Goal: Task Accomplishment & Management: Manage account settings

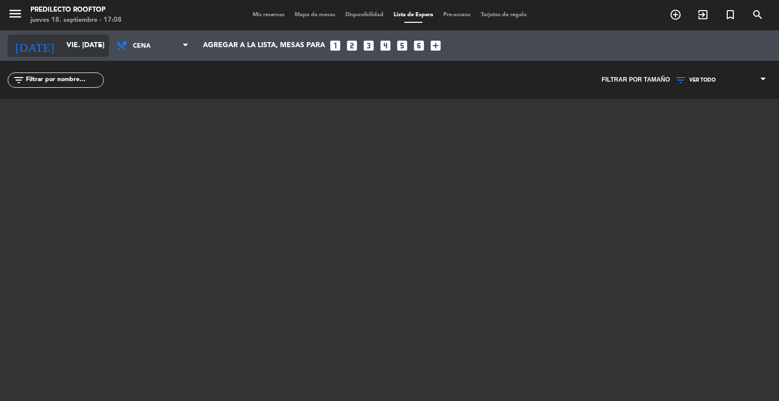
click at [78, 40] on input "vie. [DATE]" at bounding box center [109, 46] width 96 height 18
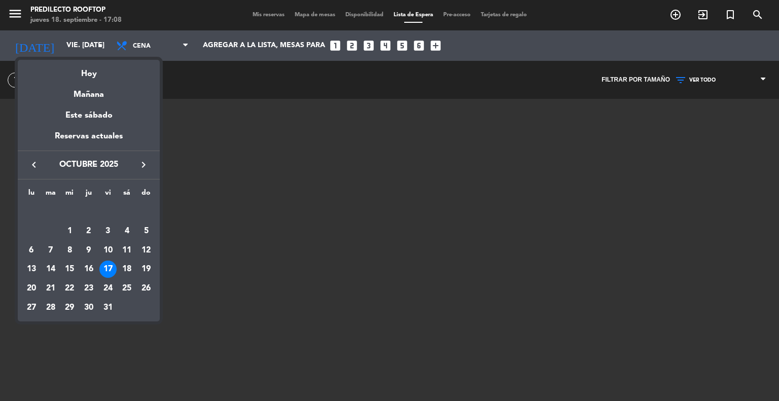
click at [39, 165] on icon "keyboard_arrow_left" at bounding box center [34, 165] width 12 height 12
click at [89, 269] on div "18" at bounding box center [88, 269] width 17 height 17
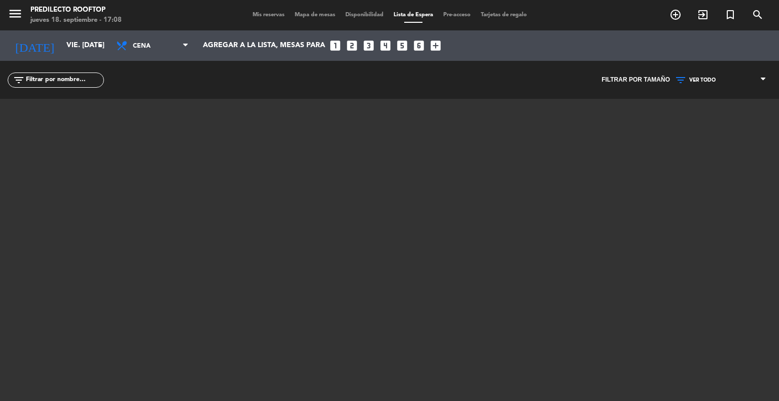
type input "[DEMOGRAPHIC_DATA] [DATE]"
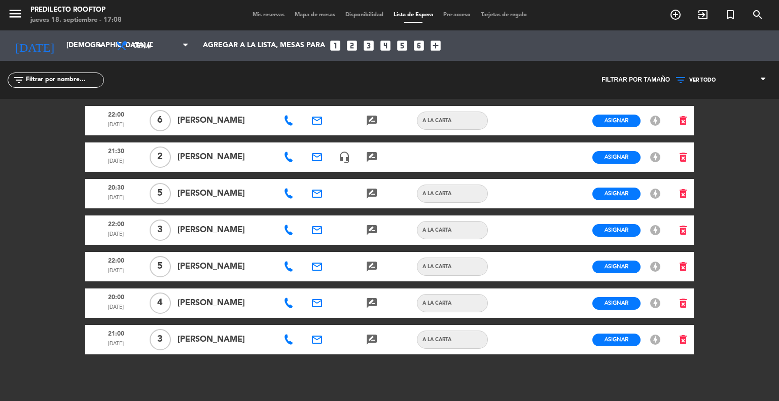
click at [254, 18] on span "Mis reservas" at bounding box center [269, 15] width 42 height 6
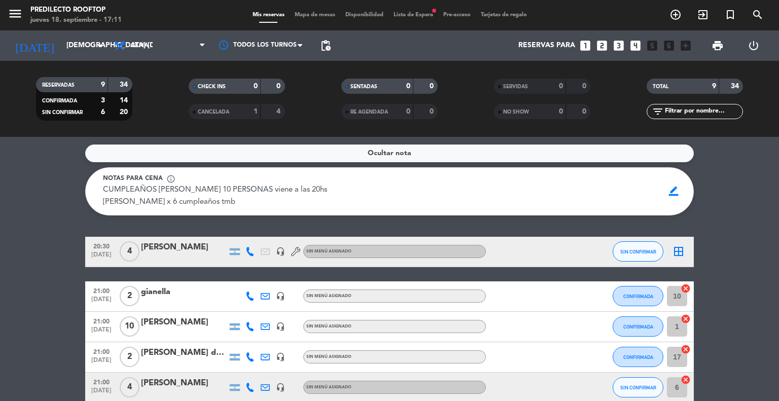
click at [53, 229] on div "Ocultar nota Notas para cena info_outline CUMPLEAÑOS [PERSON_NAME] 10 PERSONAS …" at bounding box center [389, 269] width 779 height 264
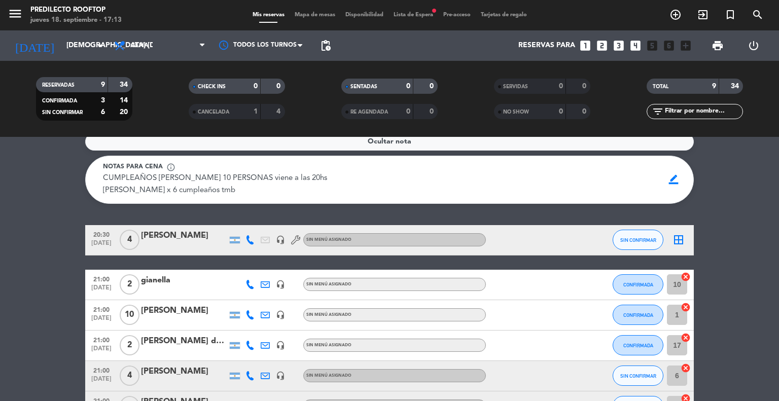
scroll to position [11, 0]
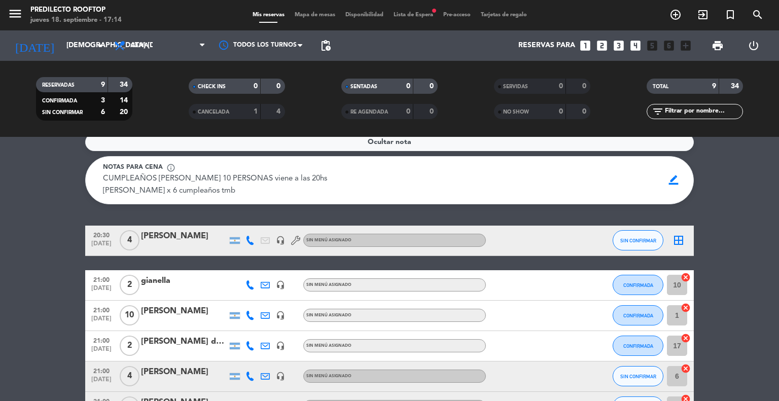
click at [251, 241] on icon at bounding box center [250, 240] width 9 height 9
click at [271, 222] on span at bounding box center [275, 224] width 8 height 8
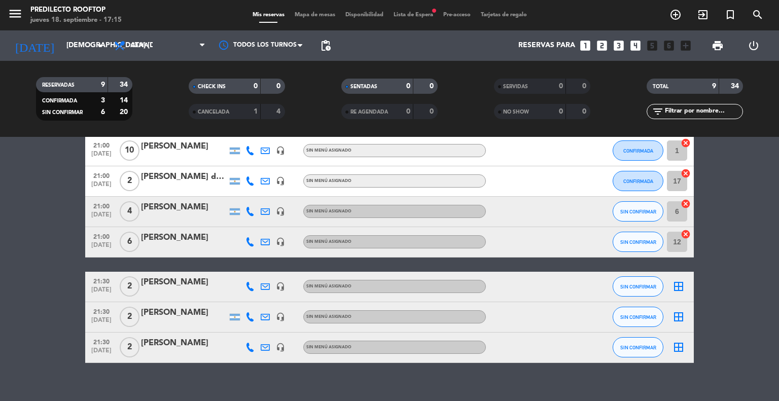
scroll to position [177, 0]
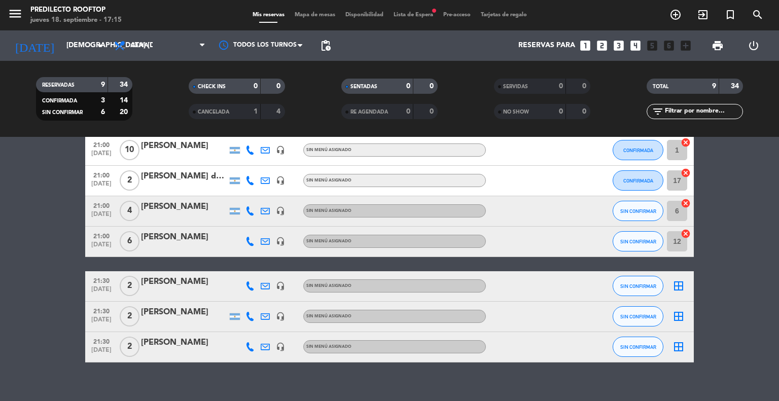
click at [251, 240] on icon at bounding box center [250, 241] width 9 height 9
click at [252, 282] on icon at bounding box center [250, 286] width 9 height 9
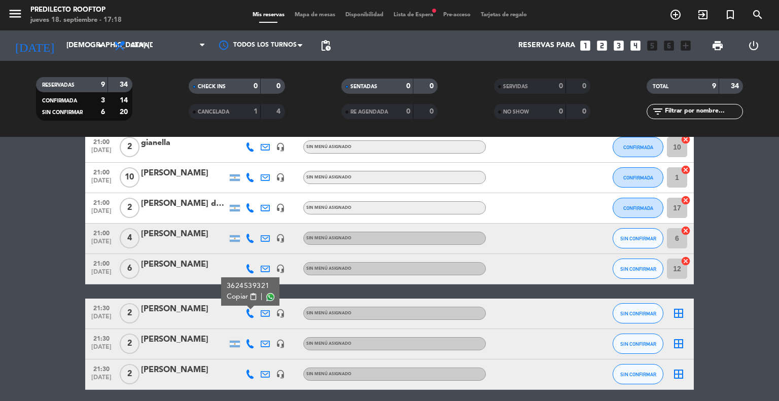
scroll to position [166, 0]
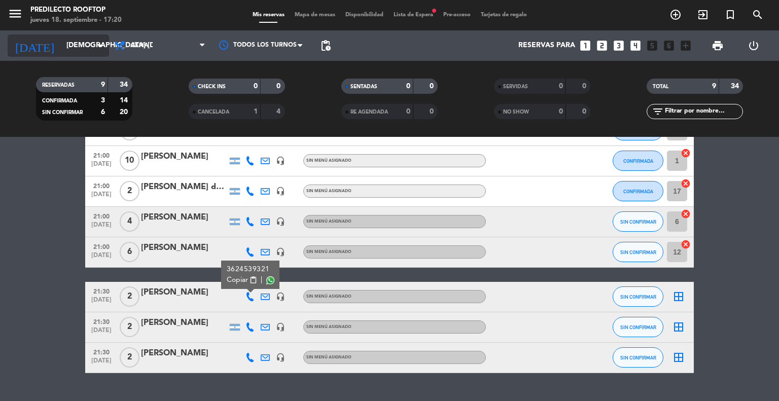
click at [101, 51] on icon "arrow_drop_down" at bounding box center [100, 46] width 12 height 12
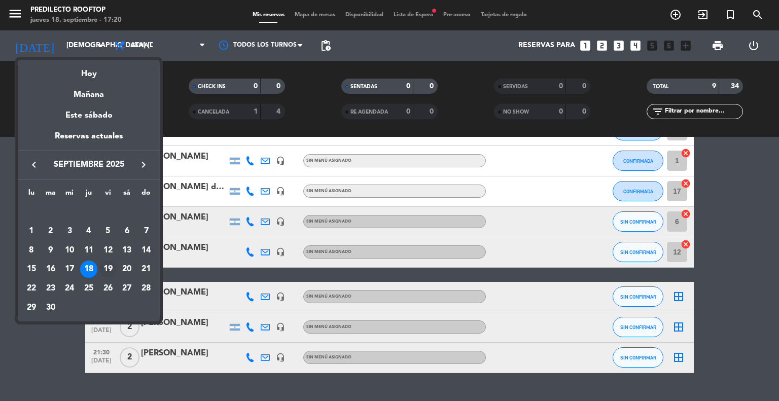
click at [106, 265] on div "19" at bounding box center [107, 269] width 17 height 17
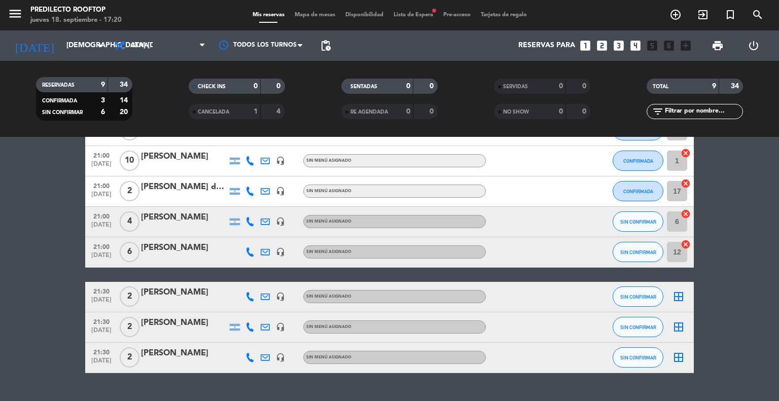
type input "vie. [DATE]"
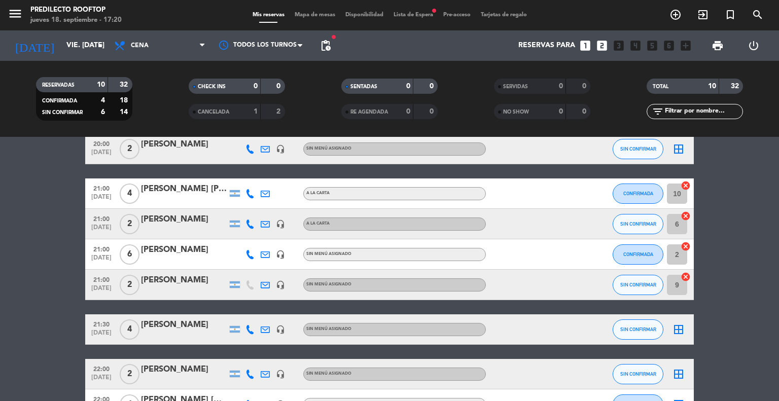
scroll to position [0, 0]
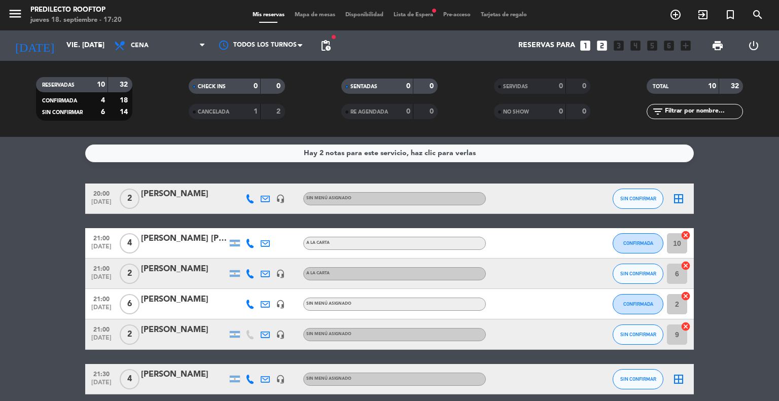
click at [246, 156] on div "Hay 2 notas para este servicio, haz clic para verlas" at bounding box center [389, 154] width 609 height 18
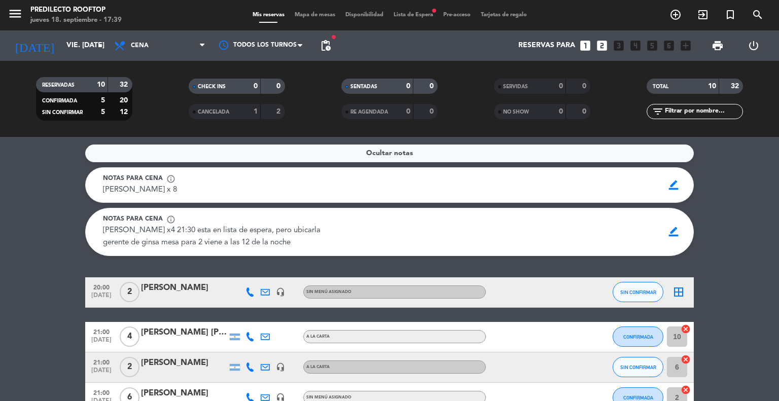
click at [396, 13] on span "Lista de Espera fiber_manual_record" at bounding box center [414, 15] width 50 height 6
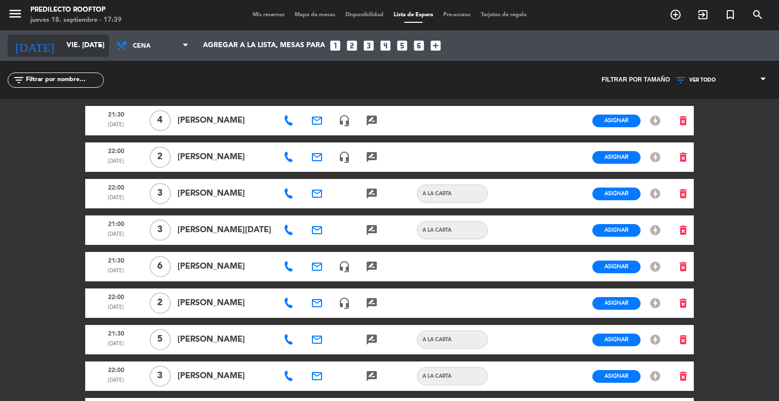
click at [98, 44] on icon "arrow_drop_down" at bounding box center [100, 46] width 12 height 12
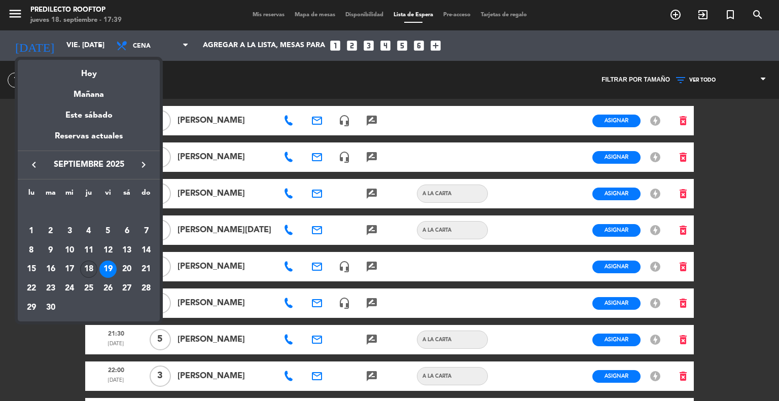
click at [94, 262] on div "18" at bounding box center [88, 269] width 17 height 17
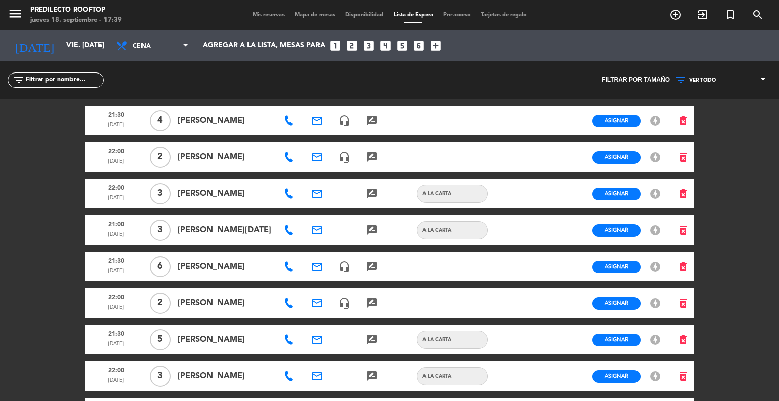
type input "[DEMOGRAPHIC_DATA] [DATE]"
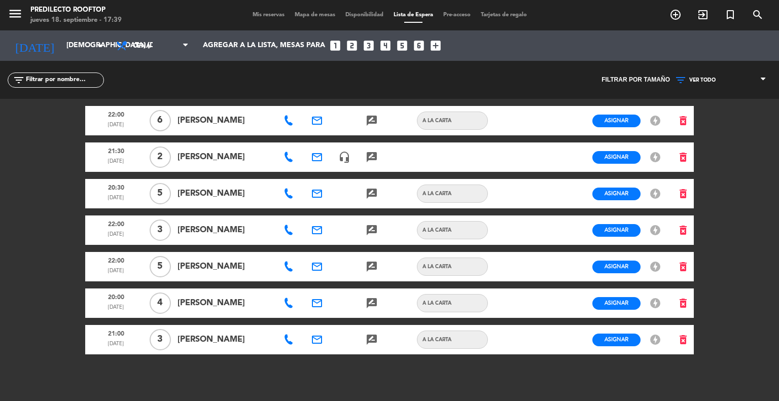
click at [272, 15] on span "Mis reservas" at bounding box center [269, 15] width 42 height 6
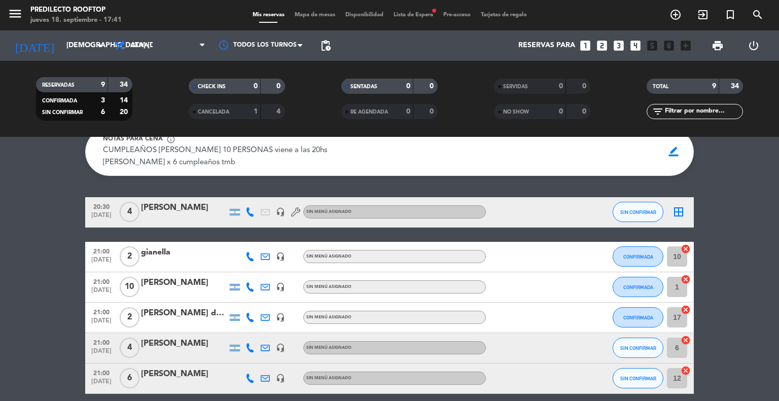
scroll to position [39, 0]
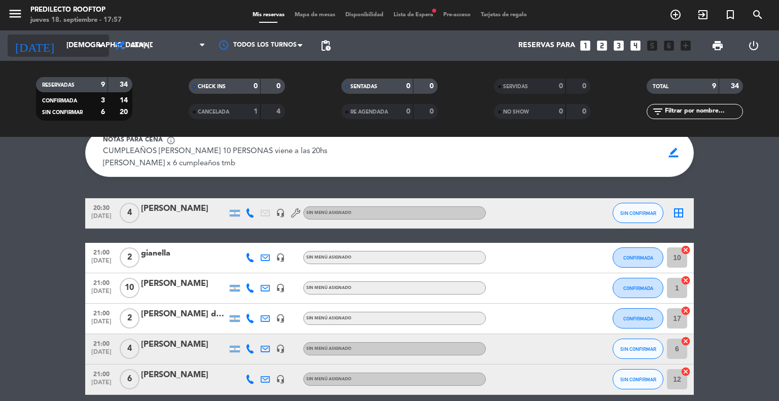
click at [100, 47] on icon "arrow_drop_down" at bounding box center [100, 46] width 12 height 12
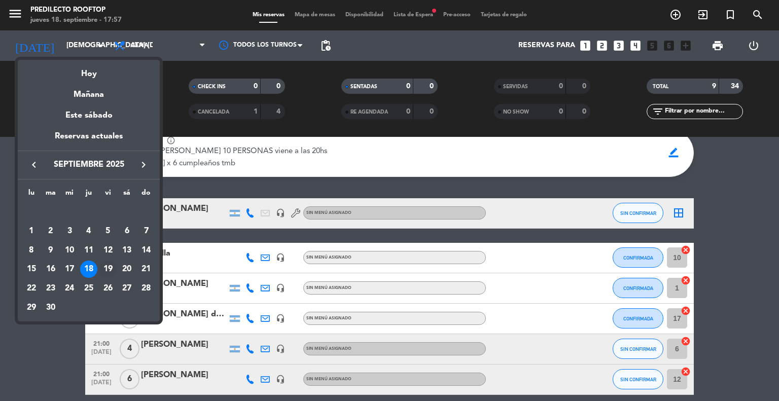
click at [104, 269] on div "19" at bounding box center [107, 269] width 17 height 17
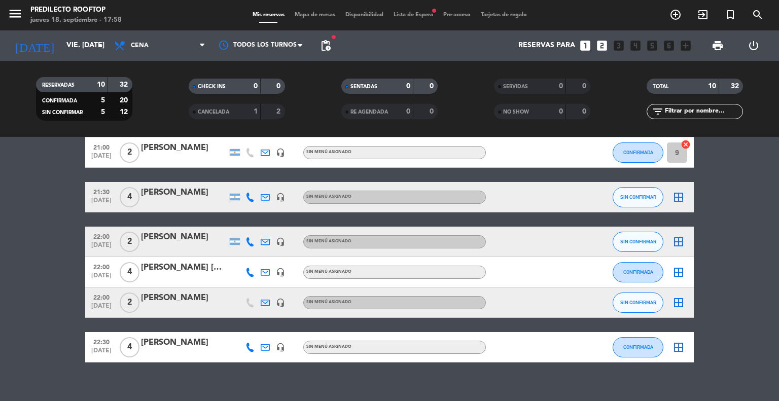
scroll to position [0, 0]
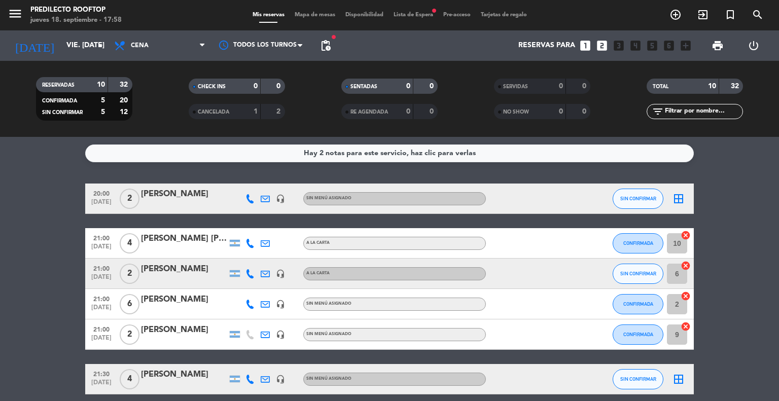
click at [194, 151] on div "Hay 2 notas para este servicio, haz clic para verlas" at bounding box center [389, 154] width 609 height 18
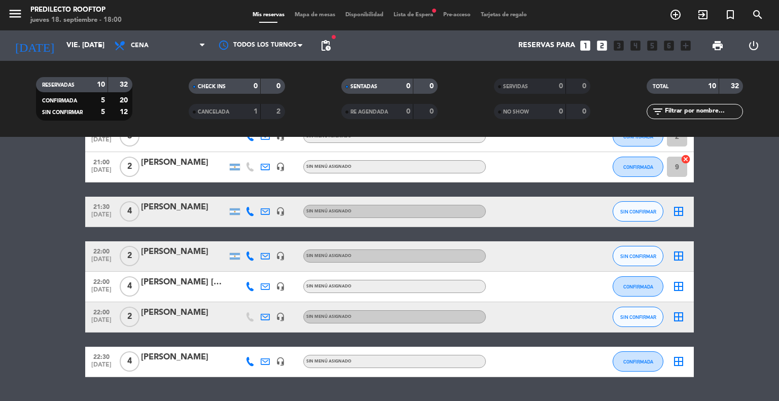
scroll to position [287, 0]
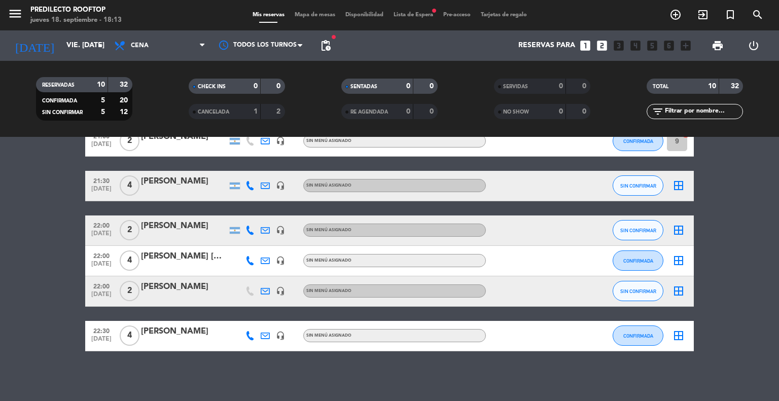
click at [1, 226] on bookings-row "20:00 [DATE] 2 [PERSON_NAME] headset_mic Sin menú asignado SIN CONFIRMAR border…" at bounding box center [389, 170] width 779 height 361
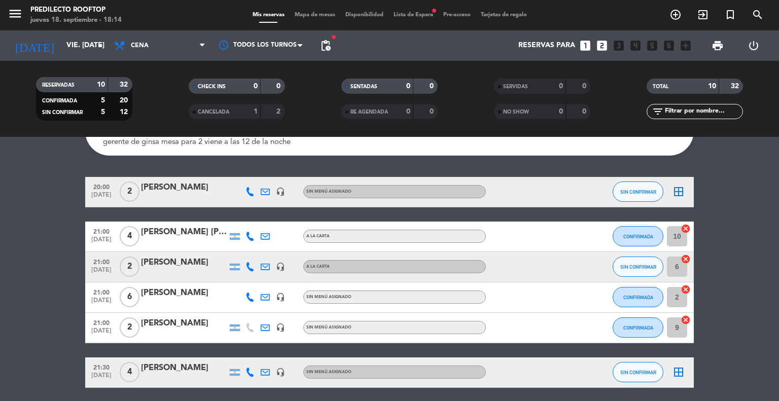
scroll to position [100, 0]
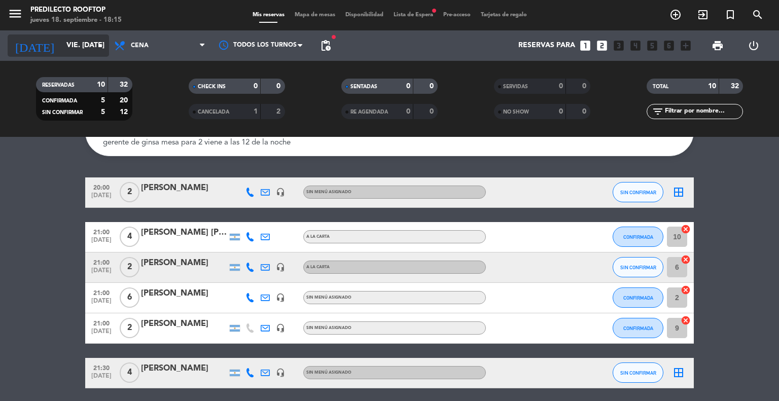
click at [83, 50] on input "vie. [DATE]" at bounding box center [109, 46] width 96 height 18
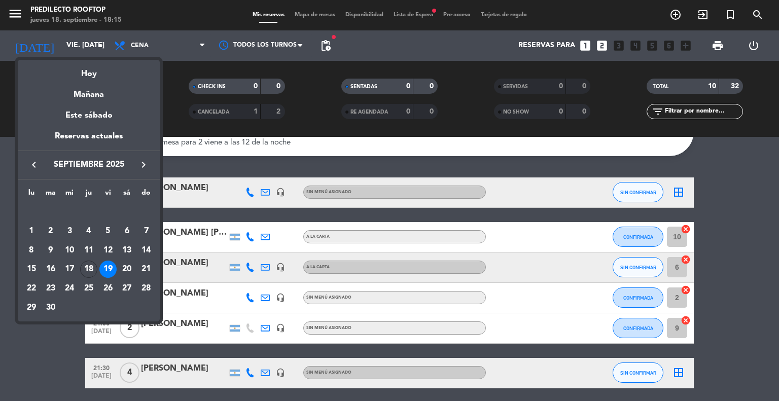
click at [60, 351] on div at bounding box center [389, 200] width 779 height 401
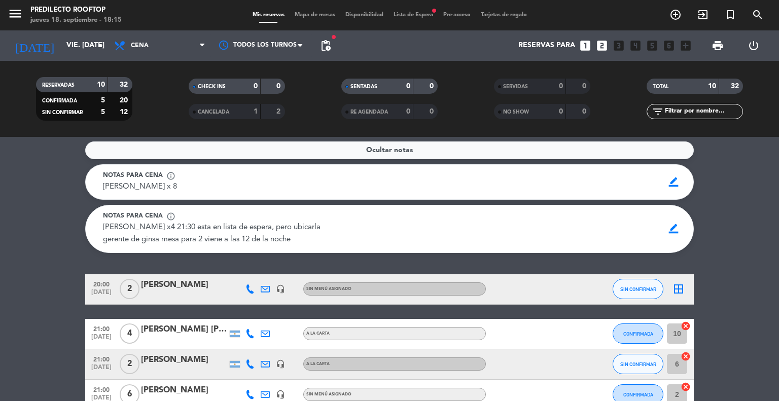
scroll to position [46, 0]
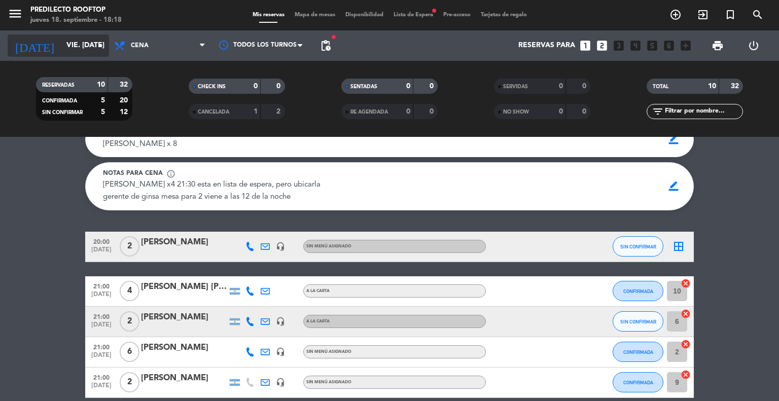
click at [99, 41] on icon "arrow_drop_down" at bounding box center [100, 46] width 12 height 12
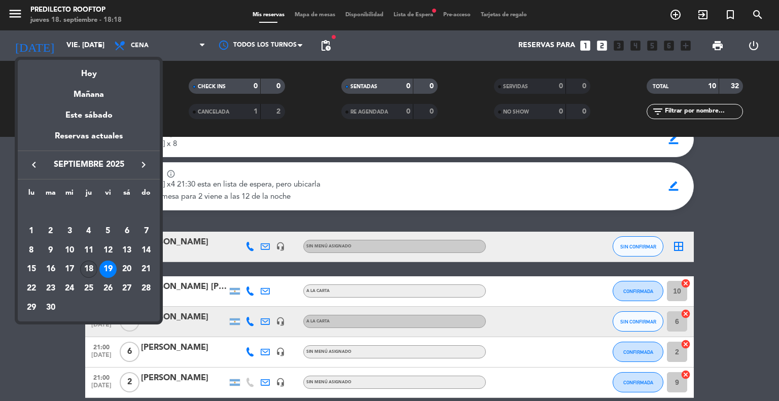
click at [89, 267] on div "18" at bounding box center [88, 269] width 17 height 17
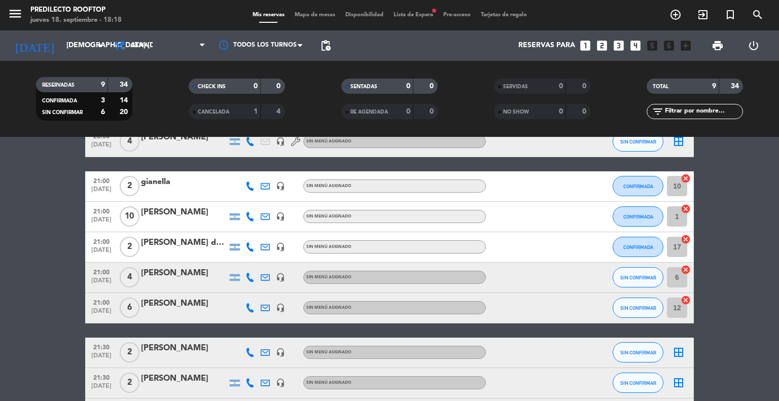
scroll to position [0, 0]
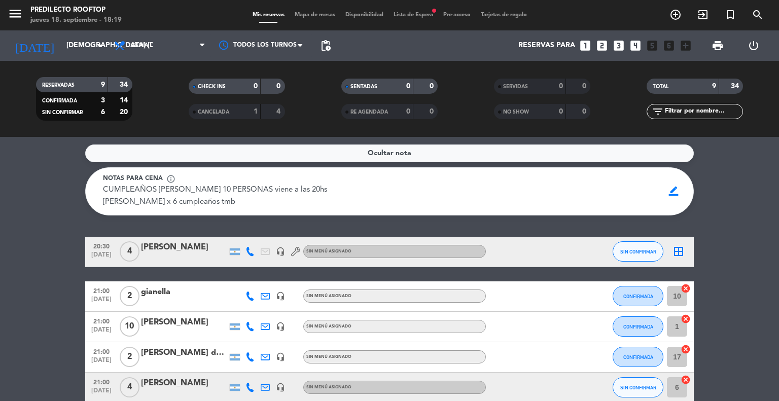
click at [88, 57] on div "[DATE] [DEMOGRAPHIC_DATA] [DATE] arrow_drop_down" at bounding box center [58, 45] width 101 height 30
click at [94, 49] on icon "arrow_drop_down" at bounding box center [100, 46] width 12 height 12
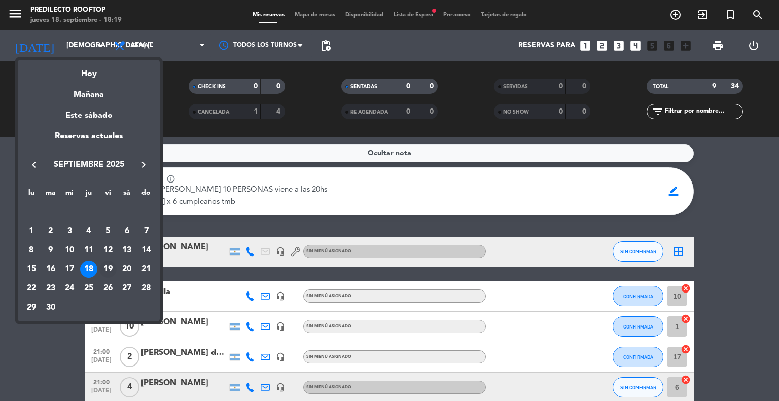
click at [104, 269] on div "19" at bounding box center [107, 269] width 17 height 17
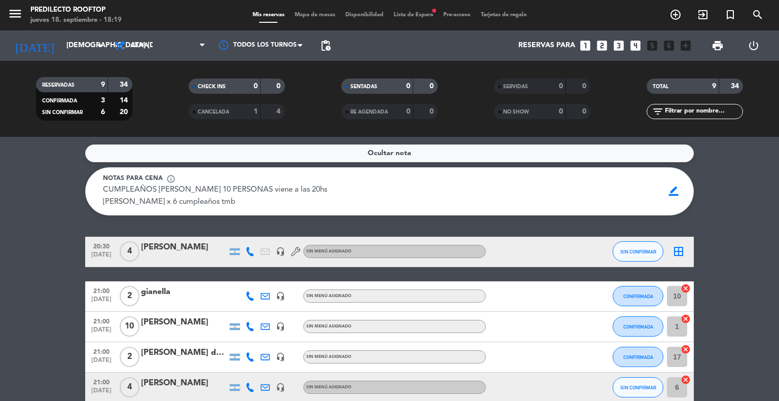
type input "vie. [DATE]"
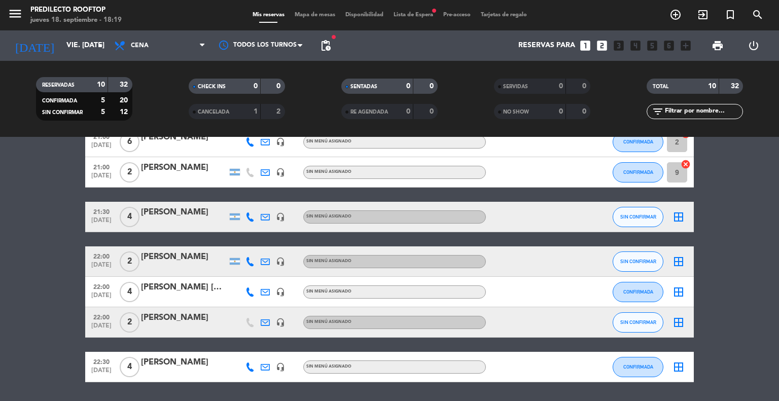
scroll to position [194, 0]
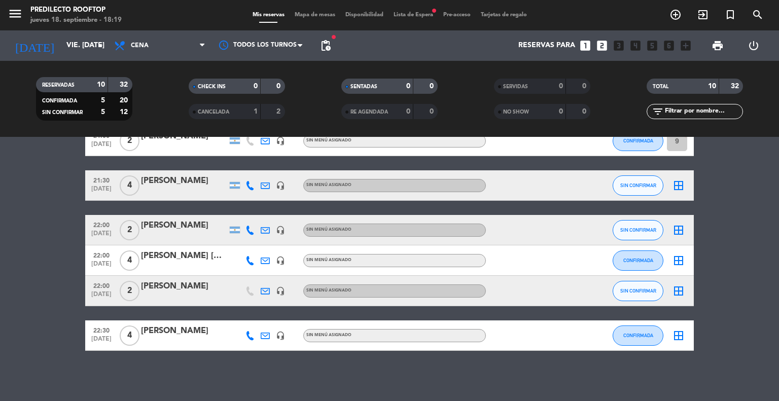
click at [0, 313] on bookings-row "20:00 [DATE] 2 [PERSON_NAME] headset_mic Sin menú asignado SIN CONFIRMAR border…" at bounding box center [389, 170] width 779 height 361
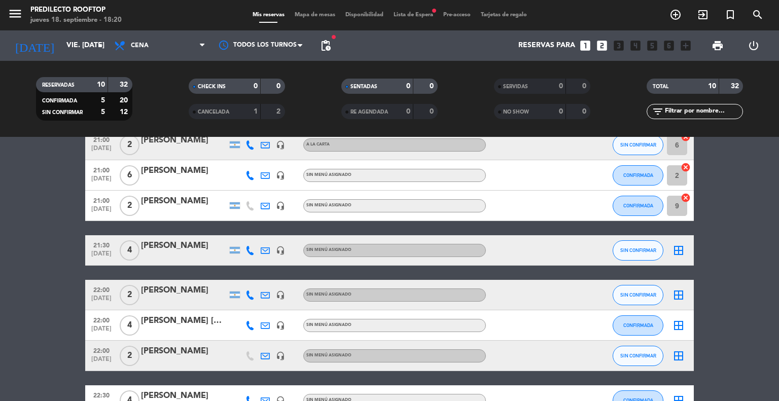
scroll to position [0, 0]
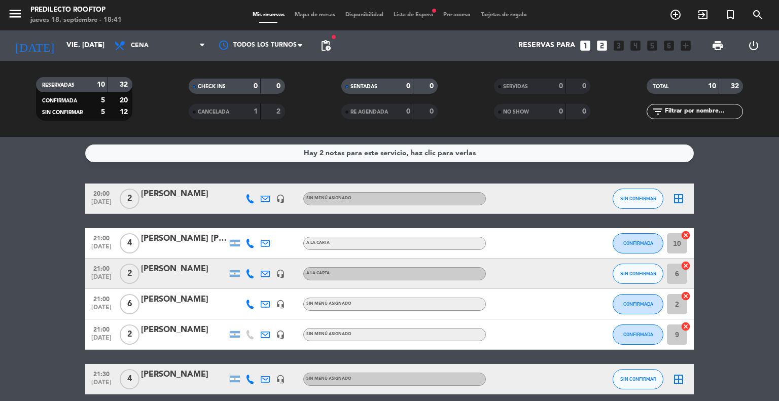
click at [412, 12] on span "Lista de Espera fiber_manual_record" at bounding box center [414, 15] width 50 height 6
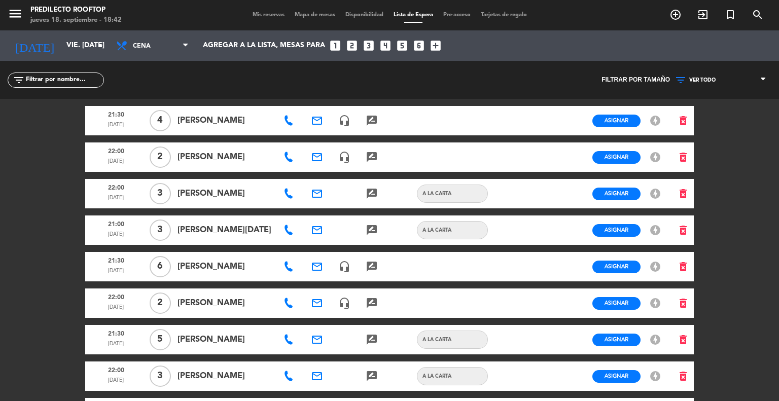
click at [266, 19] on div "Mis reservas Mapa de mesas Disponibilidad Lista de Espera Pre-acceso Tarjetas d…" at bounding box center [390, 15] width 285 height 9
click at [257, 11] on div "Mis reservas Mapa de mesas Disponibilidad Lista de Espera Pre-acceso Tarjetas d…" at bounding box center [390, 15] width 285 height 9
click at [255, 20] on div "menu Predilecto Rooftop jueves 18. septiembre - 18:42 Mis reservas Mapa de mesa…" at bounding box center [389, 15] width 779 height 30
click at [258, 17] on span "Mis reservas" at bounding box center [269, 15] width 42 height 6
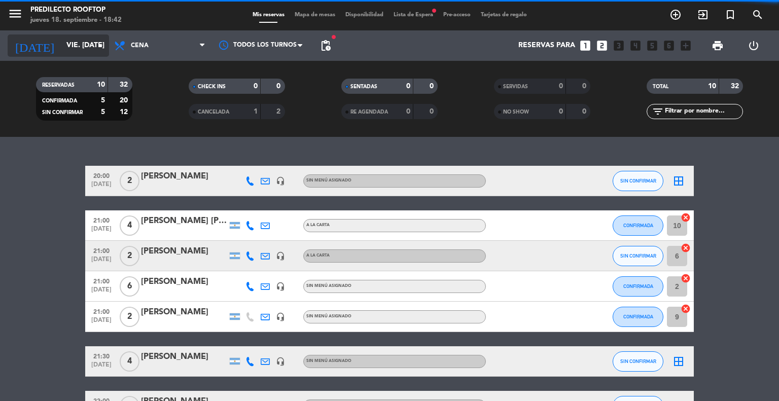
click at [93, 46] on input "vie. [DATE]" at bounding box center [109, 46] width 96 height 18
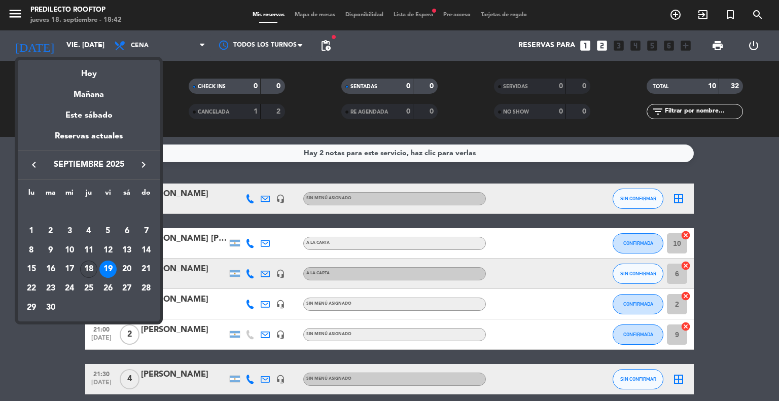
click at [91, 267] on div "18" at bounding box center [88, 269] width 17 height 17
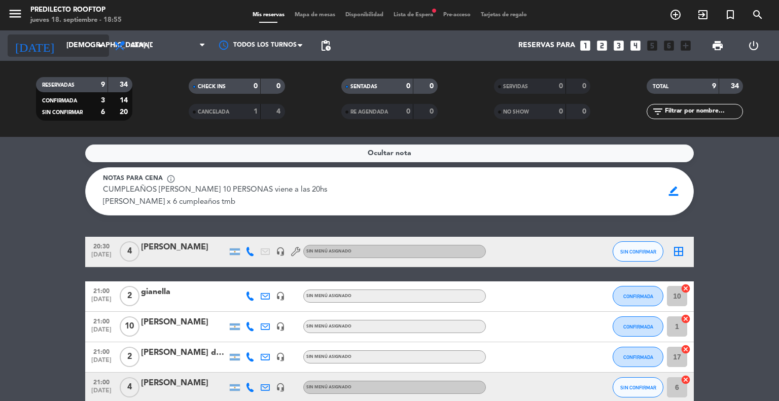
click at [94, 47] on icon "arrow_drop_down" at bounding box center [100, 46] width 12 height 12
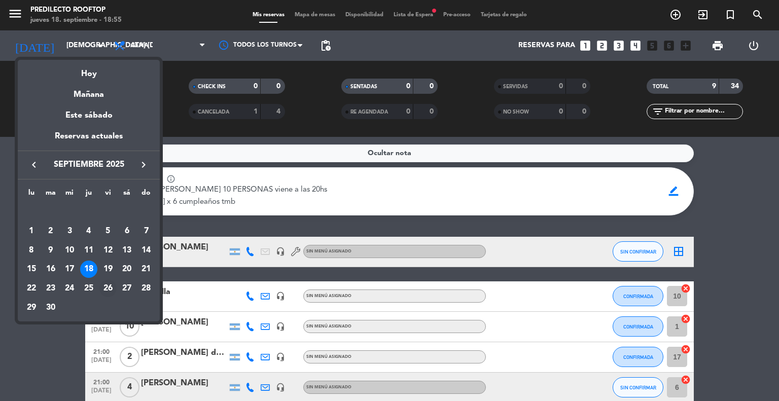
click at [104, 287] on div "26" at bounding box center [107, 288] width 17 height 17
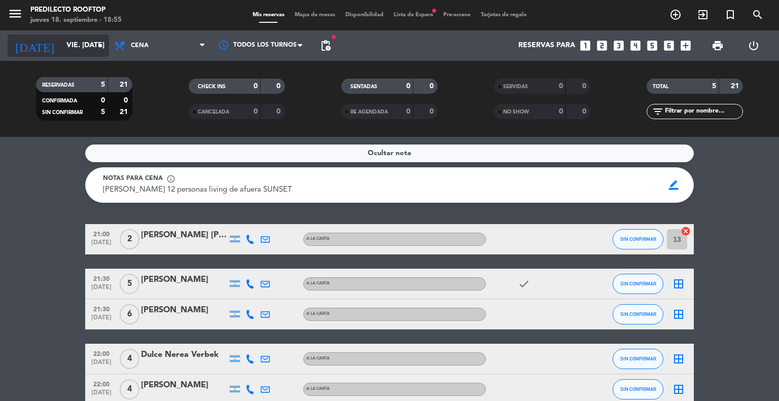
click at [66, 41] on input "vie. [DATE]" at bounding box center [109, 46] width 96 height 18
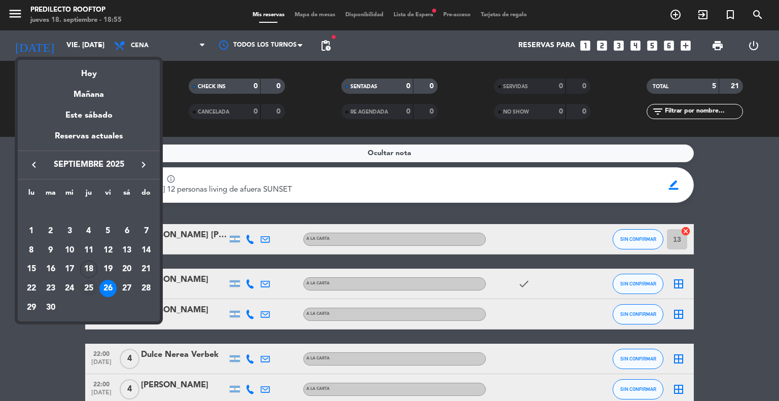
click at [96, 289] on div "25" at bounding box center [88, 288] width 17 height 17
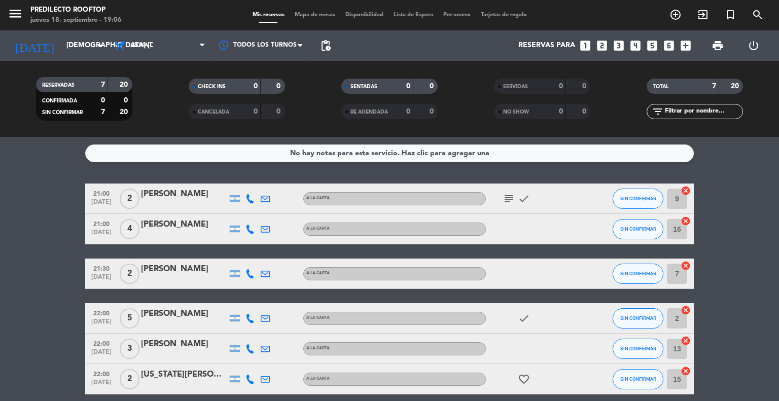
click at [407, 11] on div "Mis reservas Mapa de mesas Disponibilidad Lista de Espera Pre-acceso Tarjetas d…" at bounding box center [390, 15] width 285 height 9
click at [91, 50] on input "[DEMOGRAPHIC_DATA] [DATE]" at bounding box center [109, 46] width 96 height 18
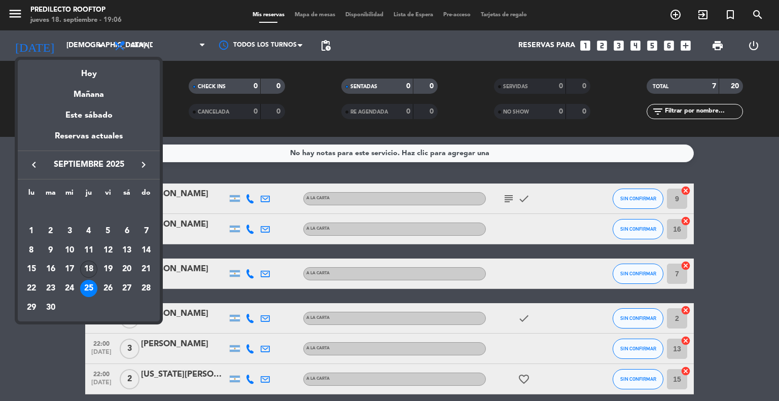
click at [91, 267] on div "18" at bounding box center [88, 269] width 17 height 17
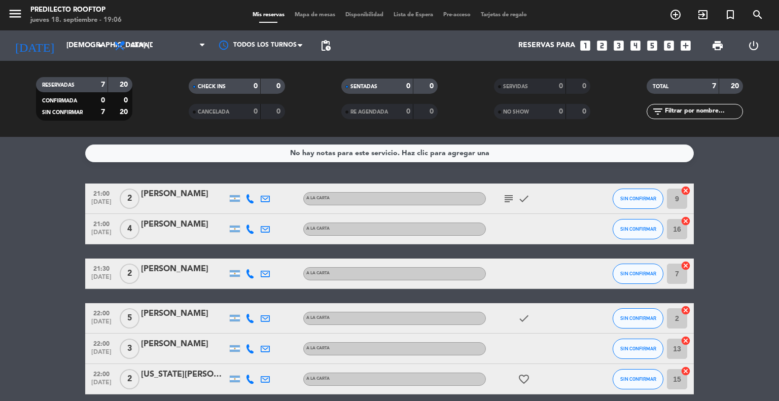
type input "[DEMOGRAPHIC_DATA] [DATE]"
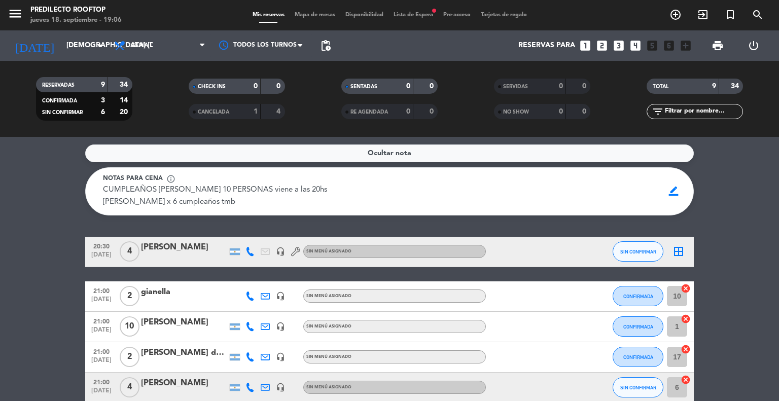
click at [422, 17] on span "Lista de Espera fiber_manual_record" at bounding box center [414, 15] width 50 height 6
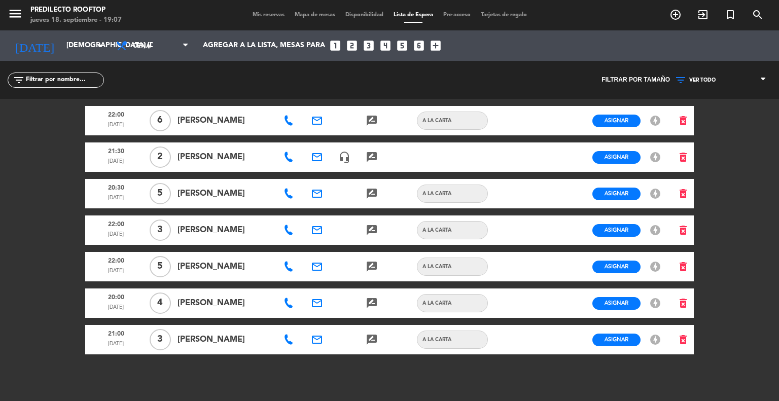
click at [273, 17] on span "Mis reservas" at bounding box center [269, 15] width 42 height 6
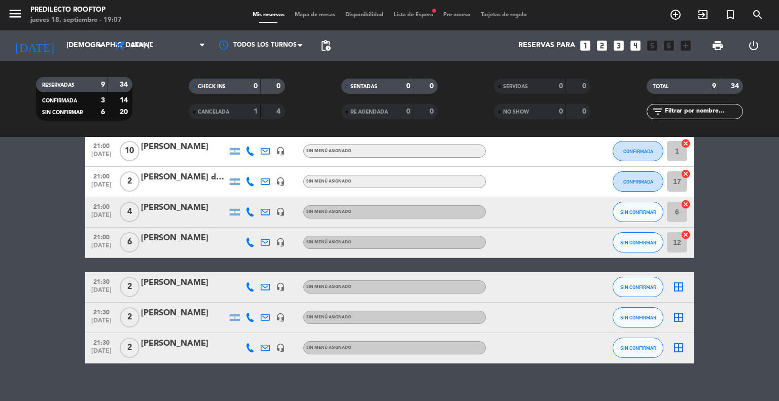
scroll to position [188, 0]
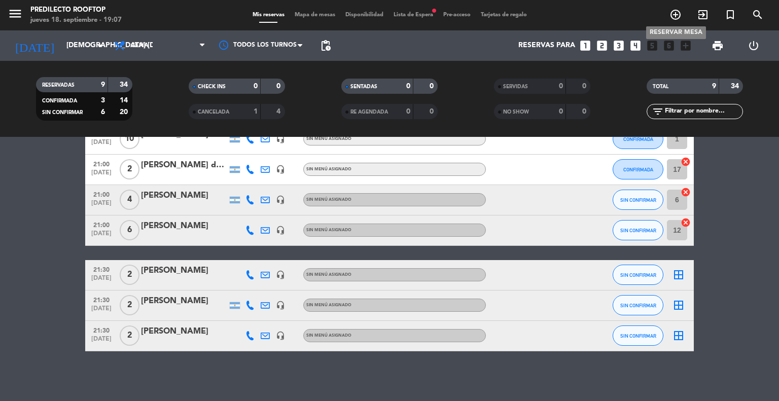
click at [671, 18] on icon "add_circle_outline" at bounding box center [676, 15] width 12 height 12
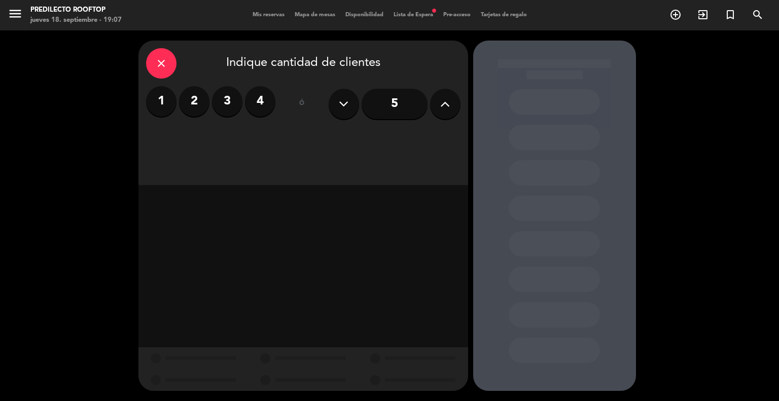
click at [343, 108] on icon at bounding box center [344, 103] width 10 height 15
click at [267, 88] on div "1 2 3 4" at bounding box center [210, 101] width 129 height 30
click at [264, 99] on label "4" at bounding box center [260, 101] width 30 height 30
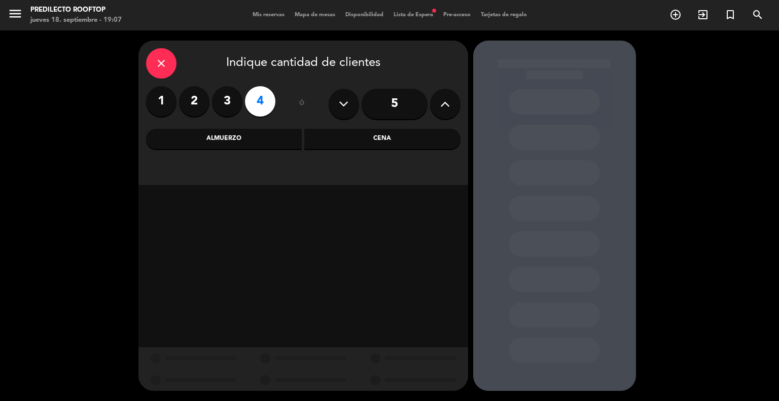
click at [370, 142] on div "Cena" at bounding box center [382, 139] width 156 height 20
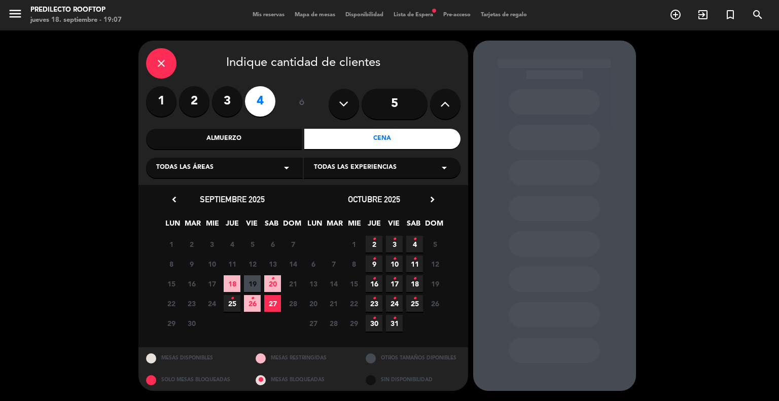
click at [227, 282] on span "18" at bounding box center [232, 284] width 17 height 17
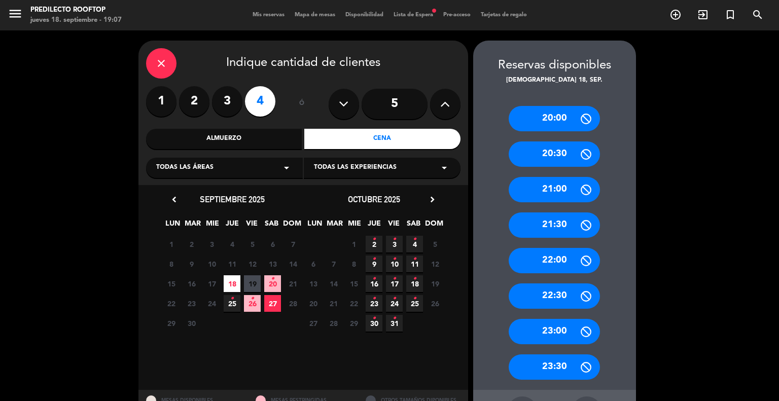
click at [546, 256] on div "22:00" at bounding box center [554, 260] width 91 height 25
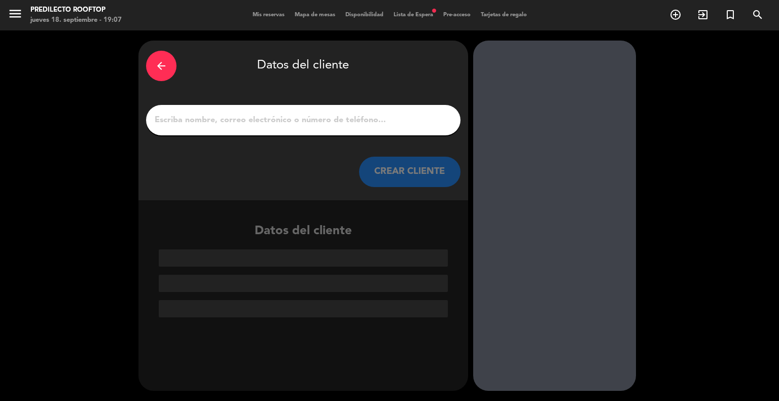
click at [327, 125] on input "1" at bounding box center [303, 120] width 299 height 14
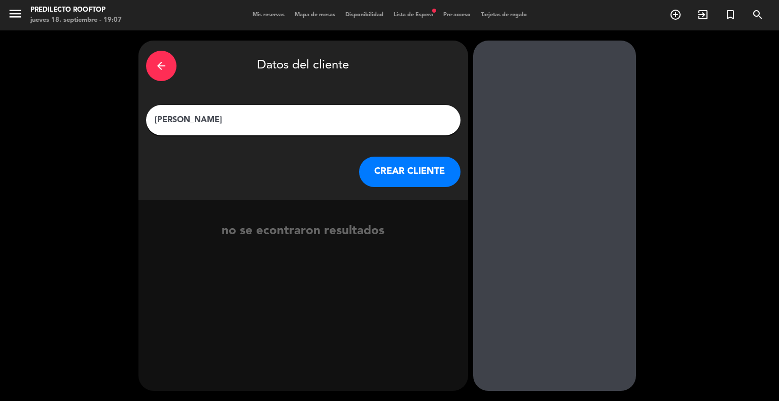
type input "[PERSON_NAME]"
click at [390, 172] on button "CREAR CLIENTE" at bounding box center [409, 172] width 101 height 30
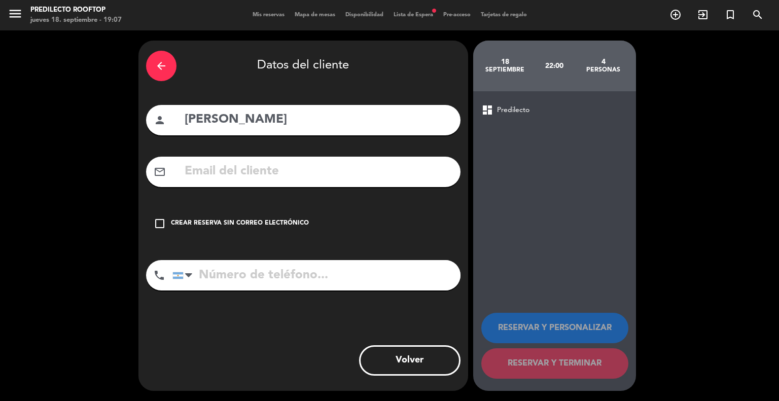
click at [292, 173] on input "text" at bounding box center [318, 171] width 269 height 21
paste input "[EMAIL_ADDRESS][DOMAIN_NAME]"
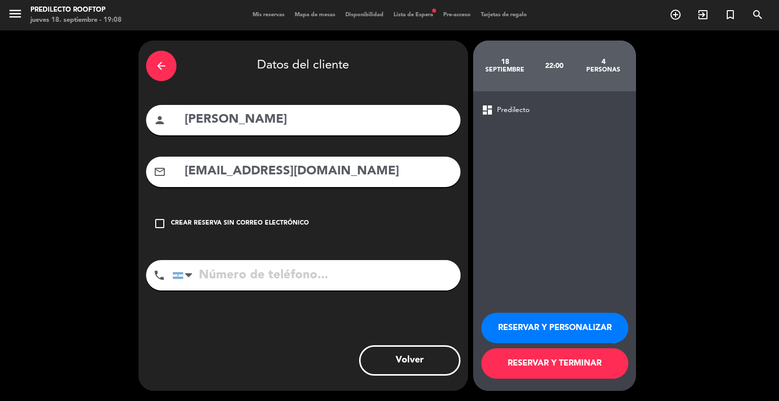
type input "[EMAIL_ADDRESS][DOMAIN_NAME]"
click at [266, 276] on input "tel" at bounding box center [317, 275] width 288 height 30
click at [328, 270] on input "tel" at bounding box center [317, 275] width 288 height 30
type input "3794826004"
click at [558, 362] on button "RESERVAR Y TERMINAR" at bounding box center [555, 364] width 147 height 30
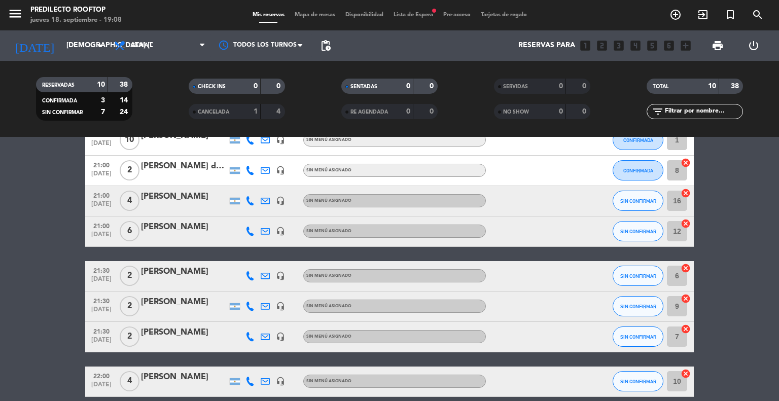
scroll to position [198, 0]
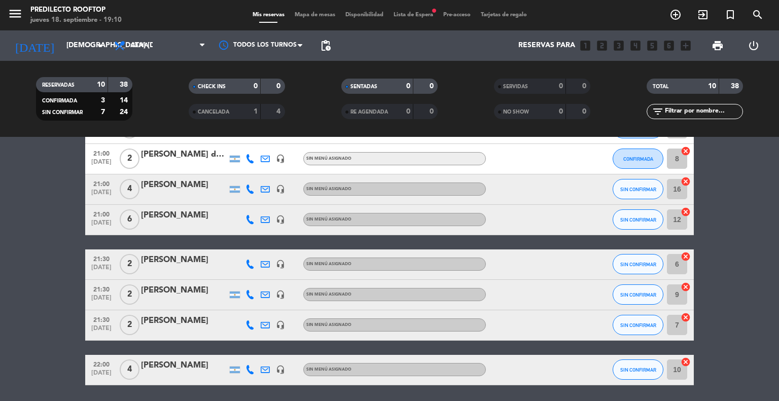
click at [416, 20] on div "menu Predilecto Rooftop jueves 18. septiembre - 19:10 Mis reservas Mapa de mesa…" at bounding box center [389, 15] width 779 height 30
click at [418, 17] on span "Lista de Espera fiber_manual_record" at bounding box center [414, 15] width 50 height 6
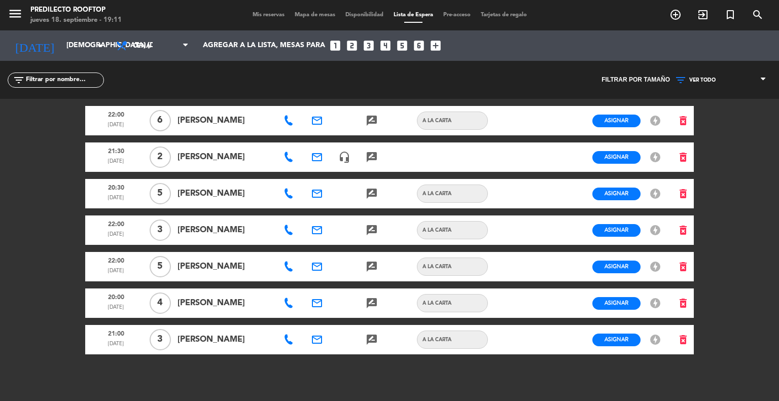
scroll to position [11, 0]
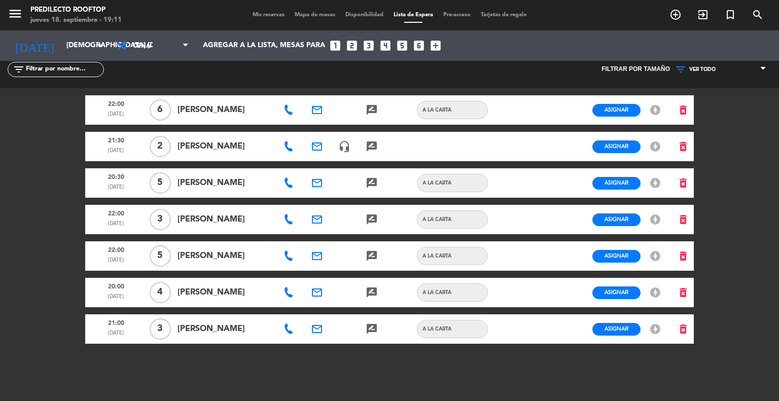
click at [16, 332] on div "menu Predilecto Rooftop jueves 18. septiembre - 19:11 Mis reservas Mapa de mesa…" at bounding box center [389, 200] width 779 height 401
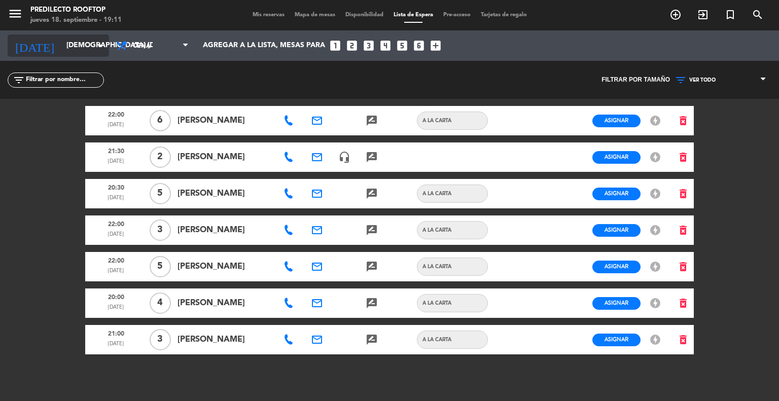
click at [79, 46] on input "[DEMOGRAPHIC_DATA] [DATE]" at bounding box center [109, 46] width 96 height 18
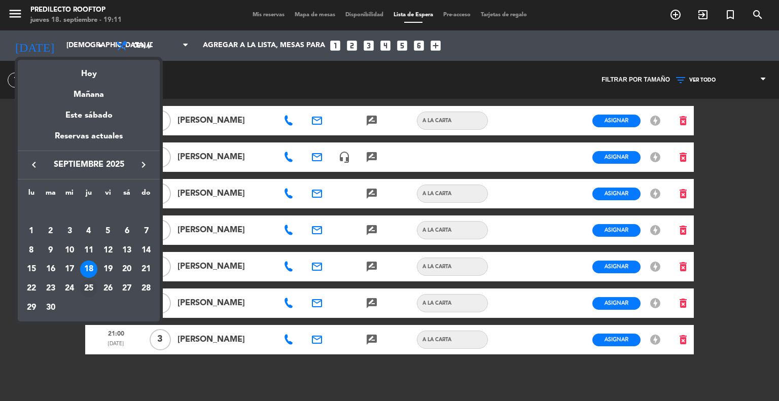
click at [91, 288] on div "25" at bounding box center [88, 288] width 17 height 17
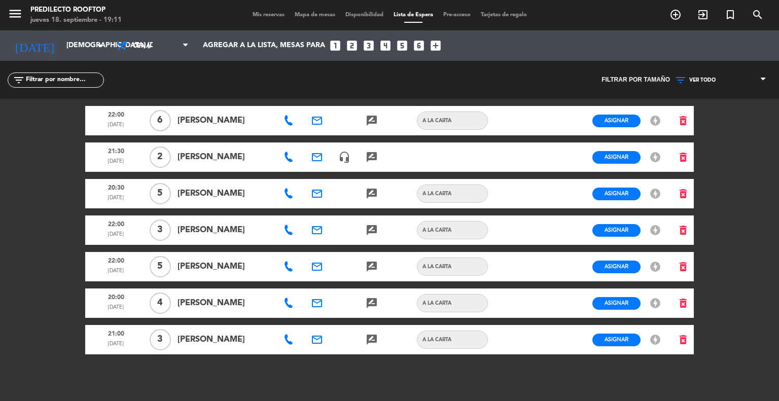
type input "[DEMOGRAPHIC_DATA] [DATE]"
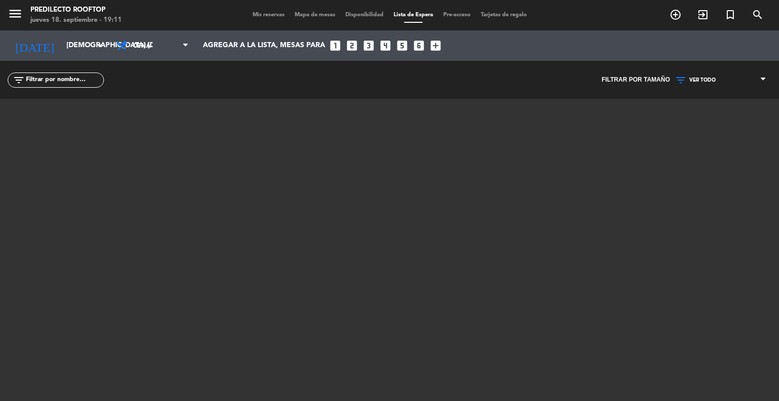
click at [268, 12] on span "Mis reservas" at bounding box center [269, 15] width 42 height 6
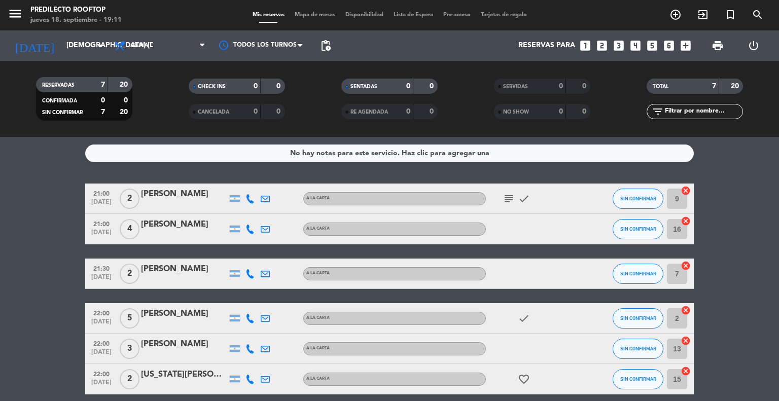
drag, startPoint x: 678, startPoint y: 11, endPoint x: 744, endPoint y: 149, distance: 152.5
click at [744, 149] on service-notes "No hay notas para este servicio. Haz clic para agregar una" at bounding box center [389, 154] width 779 height 18
click at [675, 12] on icon "add_circle_outline" at bounding box center [676, 15] width 12 height 12
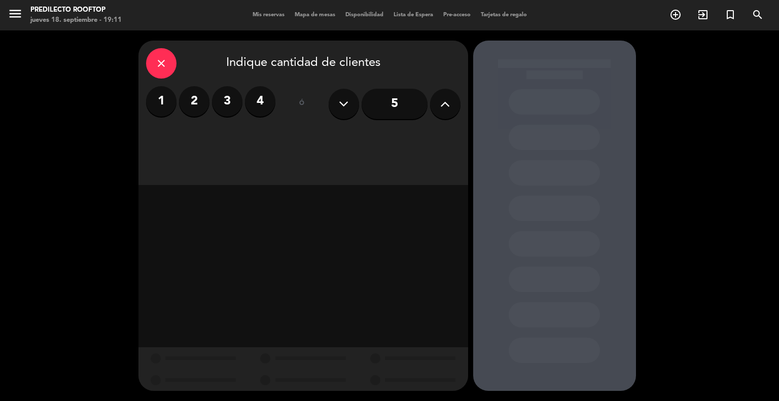
click at [442, 103] on icon at bounding box center [445, 103] width 10 height 15
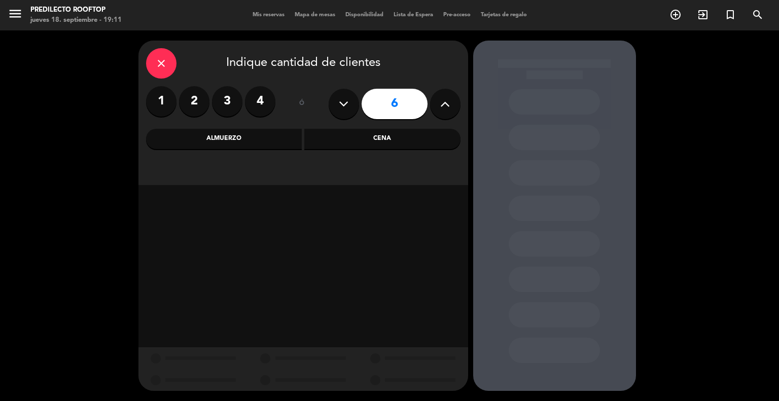
click at [338, 140] on div "Cena" at bounding box center [382, 139] width 156 height 20
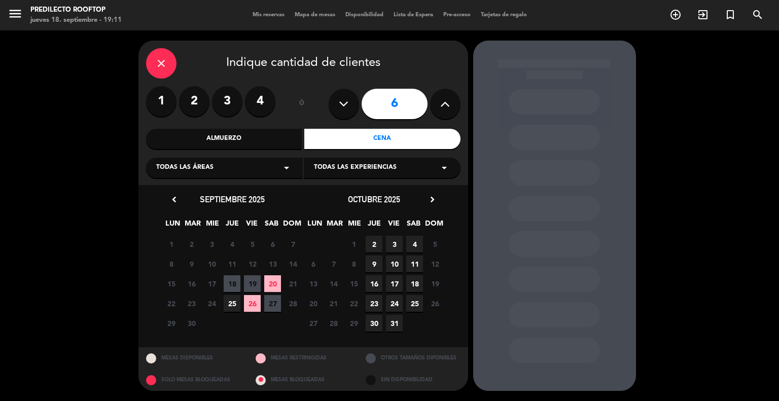
click at [233, 304] on span "25" at bounding box center [232, 303] width 17 height 17
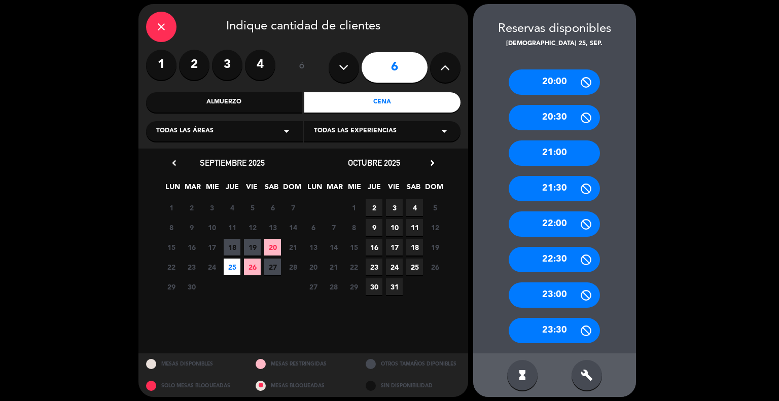
scroll to position [42, 0]
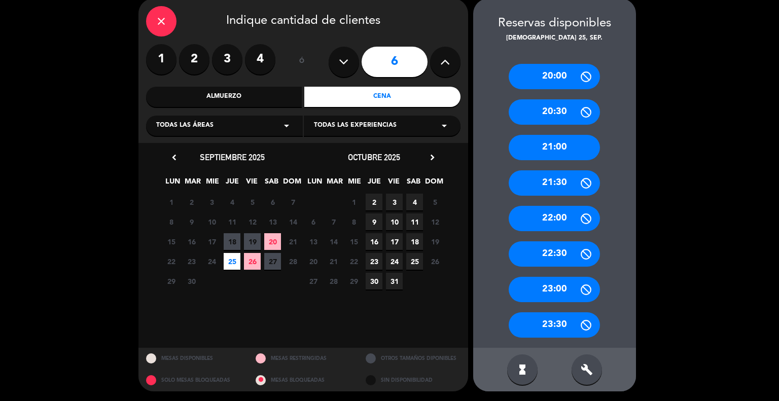
click at [544, 148] on div "21:00" at bounding box center [554, 147] width 91 height 25
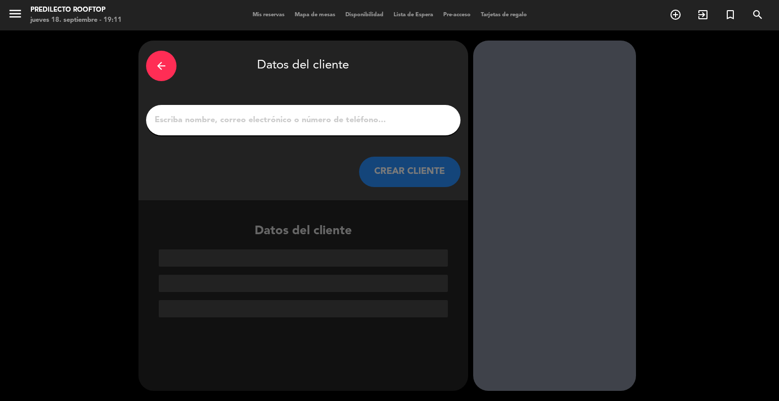
click at [340, 125] on input "1" at bounding box center [303, 120] width 299 height 14
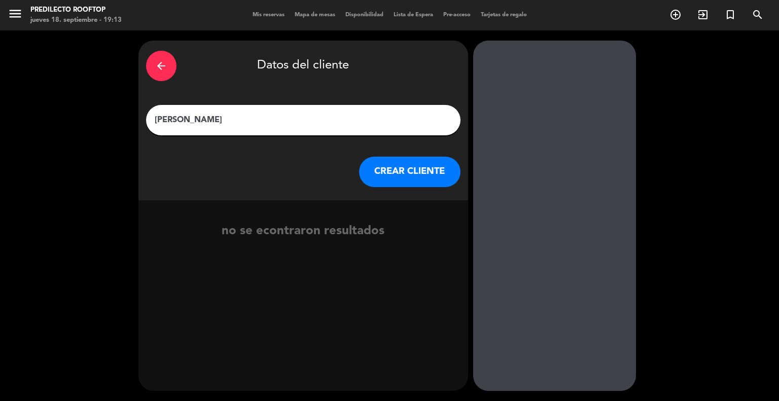
type input "[PERSON_NAME]"
click at [385, 166] on button "CREAR CLIENTE" at bounding box center [409, 172] width 101 height 30
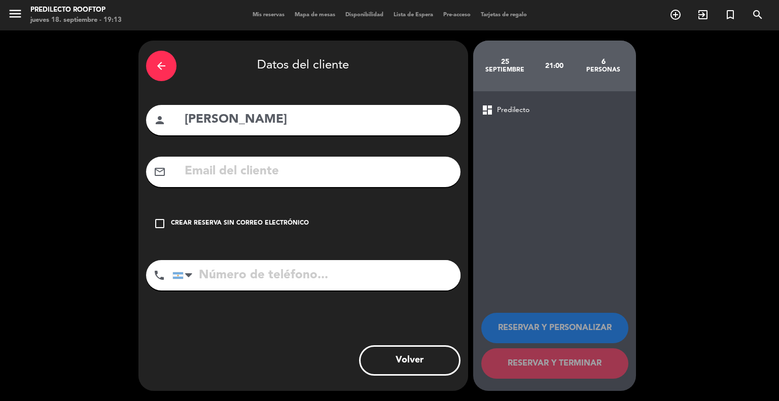
click at [345, 176] on input "text" at bounding box center [318, 171] width 269 height 21
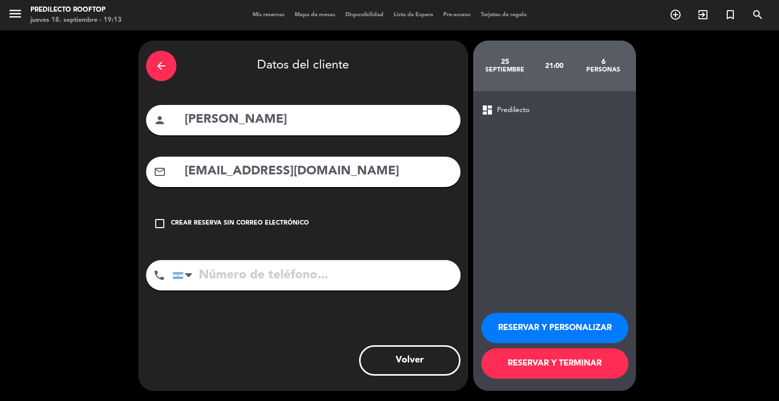
type input "[EMAIL_ADDRESS][DOMAIN_NAME]"
click at [296, 286] on input "tel" at bounding box center [317, 275] width 288 height 30
type input "3794810559"
click at [542, 363] on button "RESERVAR Y TERMINAR" at bounding box center [555, 364] width 147 height 30
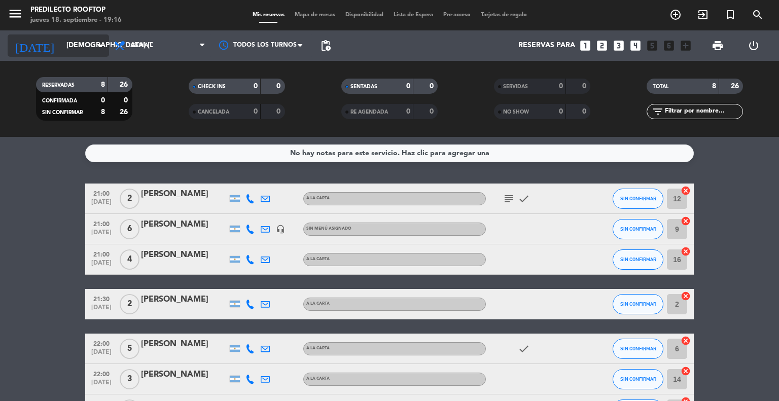
drag, startPoint x: 102, startPoint y: 45, endPoint x: 93, endPoint y: 50, distance: 9.8
click at [93, 50] on input "[DEMOGRAPHIC_DATA] [DATE]" at bounding box center [109, 46] width 96 height 18
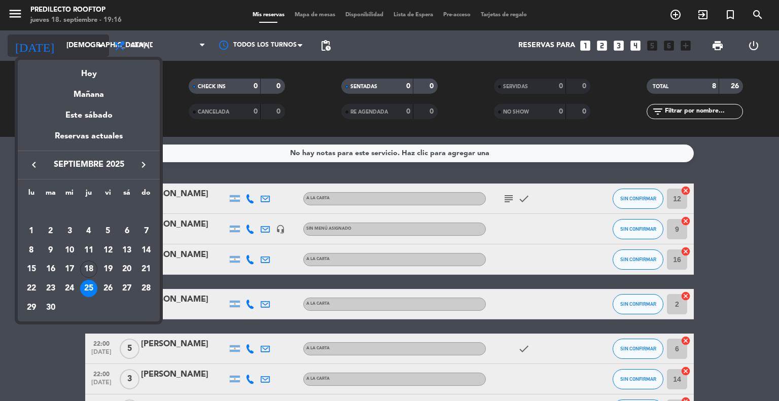
click at [93, 50] on div at bounding box center [389, 200] width 779 height 401
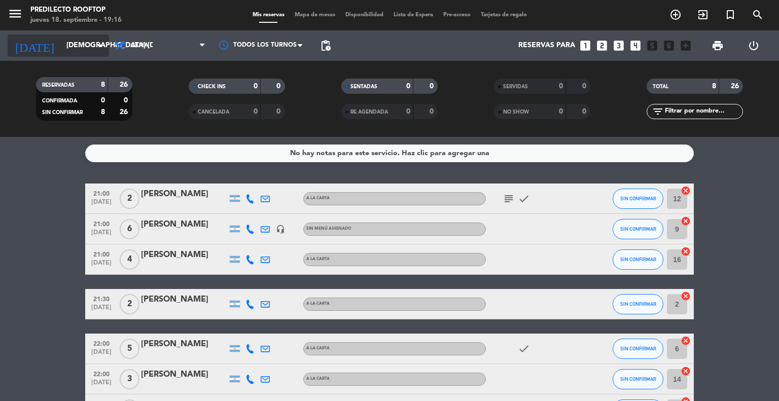
click at [93, 52] on input "[DEMOGRAPHIC_DATA] [DATE]" at bounding box center [109, 46] width 96 height 18
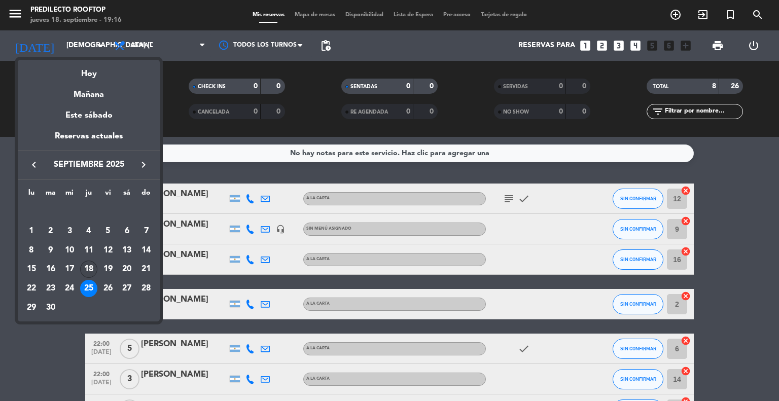
click at [88, 269] on div "18" at bounding box center [88, 269] width 17 height 17
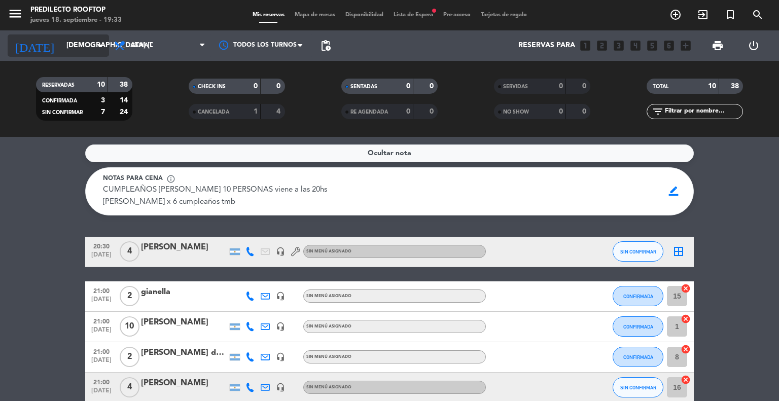
click at [96, 43] on icon "arrow_drop_down" at bounding box center [100, 46] width 12 height 12
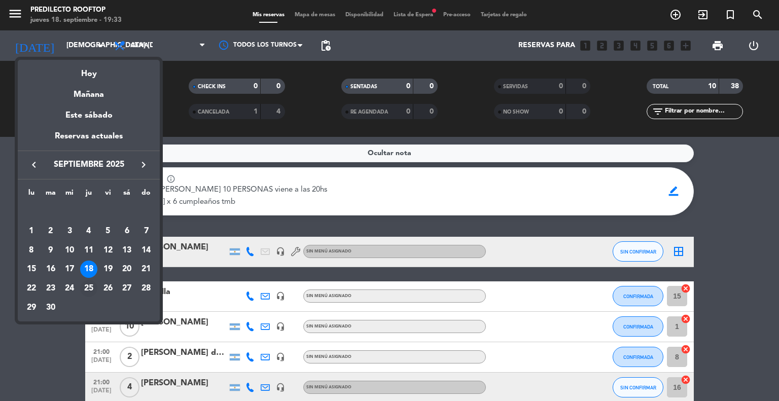
click at [93, 286] on div "25" at bounding box center [88, 288] width 17 height 17
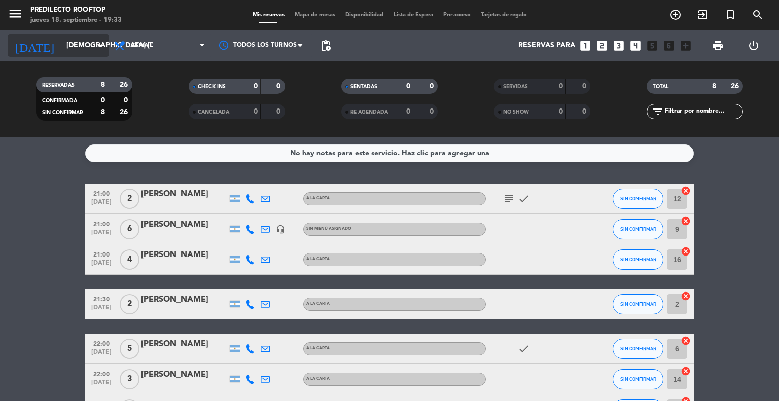
click at [91, 48] on input "[DEMOGRAPHIC_DATA] [DATE]" at bounding box center [109, 46] width 96 height 18
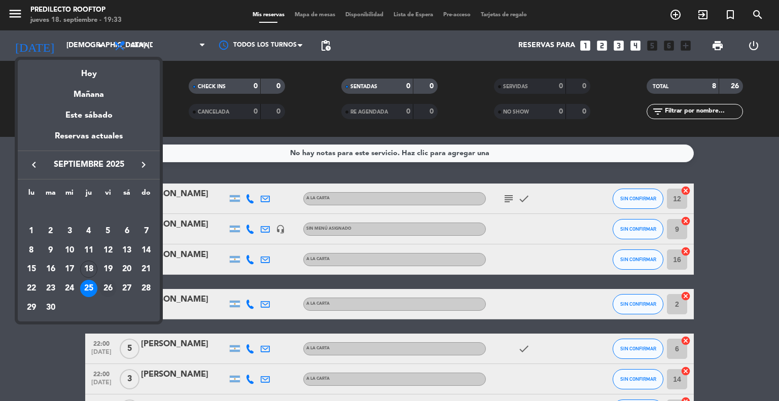
click at [112, 288] on div "26" at bounding box center [107, 288] width 17 height 17
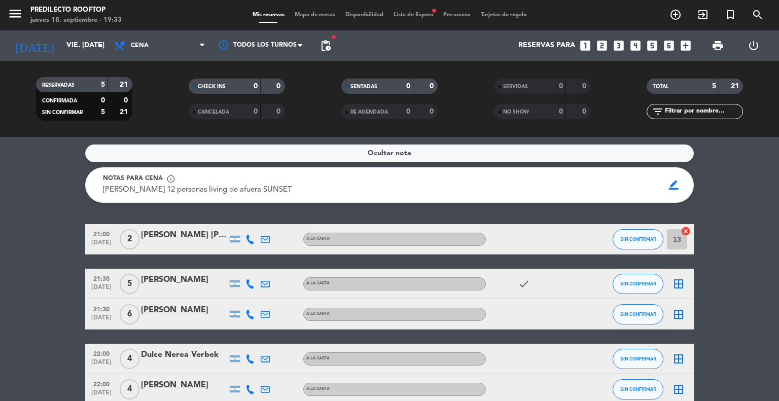
click at [333, 50] on span "pending_actions" at bounding box center [326, 46] width 20 height 20
click at [325, 48] on span "pending_actions" at bounding box center [326, 46] width 12 height 12
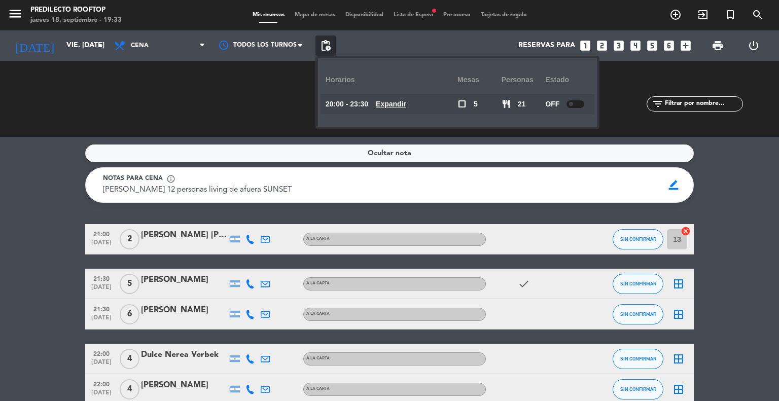
click at [32, 306] on bookings-row "21:00 [DATE] 2 [PERSON_NAME] [PERSON_NAME] A [PERSON_NAME] SIN CONFIRMAR 13 can…" at bounding box center [389, 314] width 779 height 181
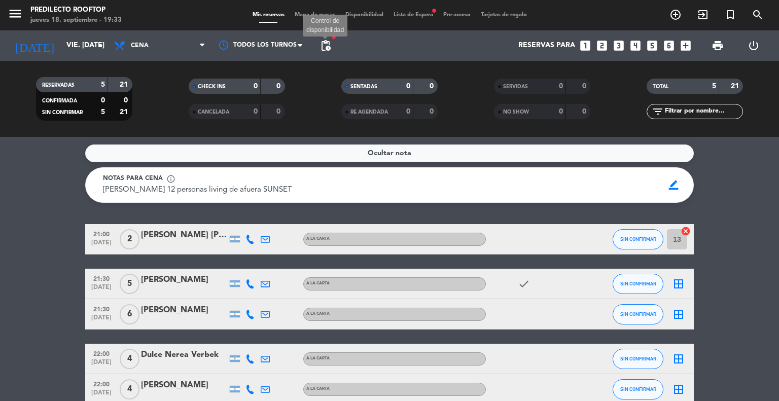
click at [323, 48] on span "pending_actions" at bounding box center [326, 46] width 12 height 12
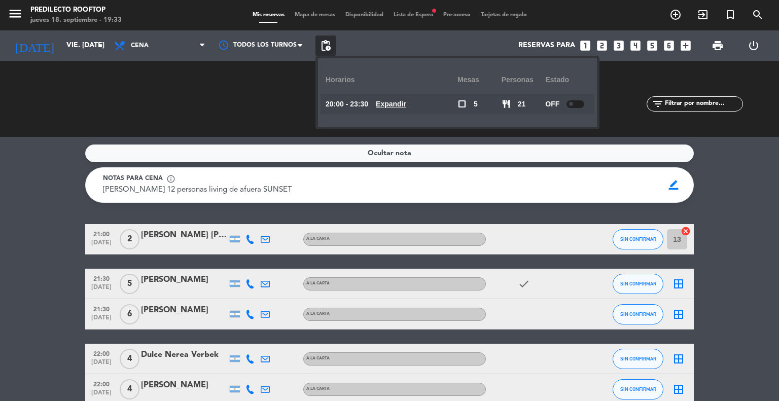
click at [573, 104] on span at bounding box center [571, 104] width 4 height 4
click at [0, 229] on bookings-row "21:00 [DATE] 2 [PERSON_NAME] [PERSON_NAME] A [PERSON_NAME] SIN CONFIRMAR 13 can…" at bounding box center [389, 314] width 779 height 181
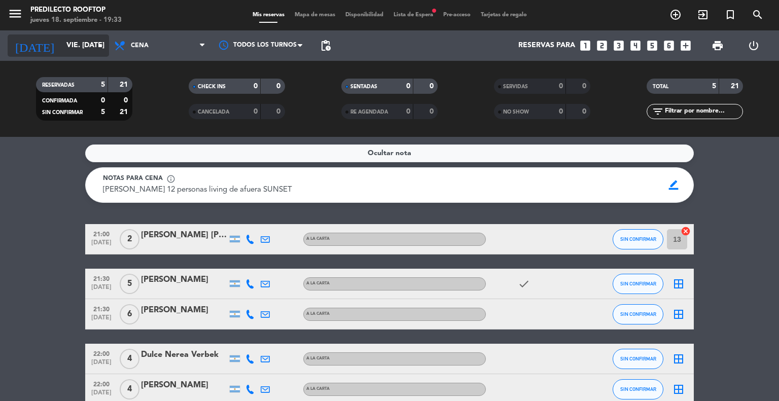
click at [85, 46] on input "vie. [DATE]" at bounding box center [109, 46] width 96 height 18
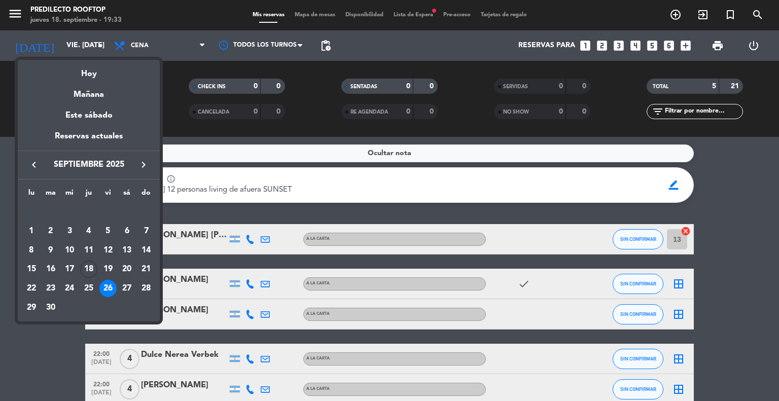
click at [51, 369] on div at bounding box center [389, 200] width 779 height 401
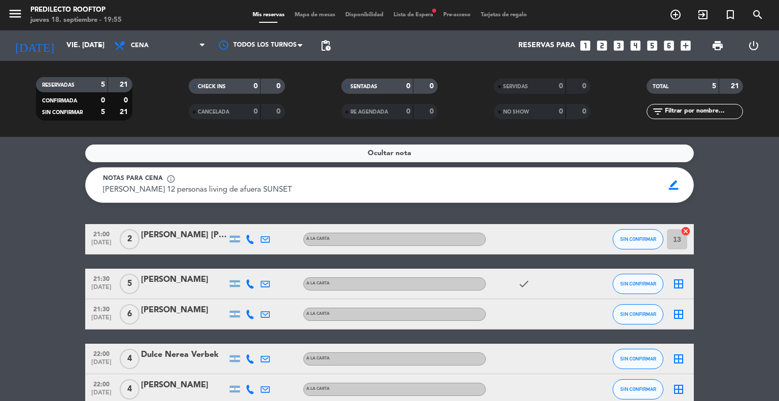
click at [778, 304] on bookings-row "21:00 [DATE] 2 [PERSON_NAME] [PERSON_NAME] A [PERSON_NAME] SIN CONFIRMAR 13 can…" at bounding box center [389, 314] width 779 height 181
click at [85, 46] on input "vie. [DATE]" at bounding box center [109, 46] width 96 height 18
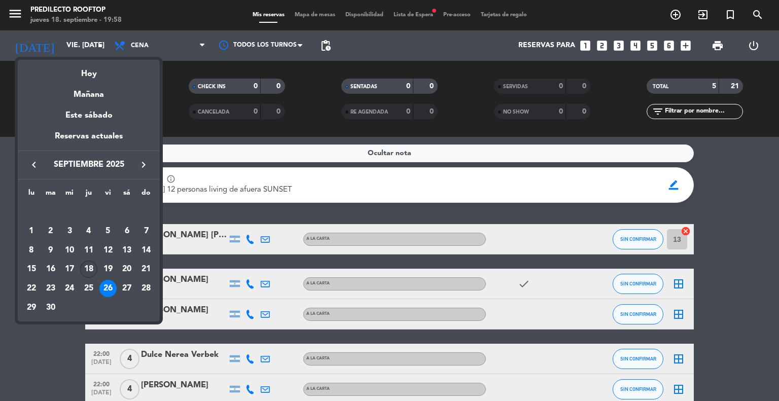
click at [91, 269] on div "18" at bounding box center [88, 269] width 17 height 17
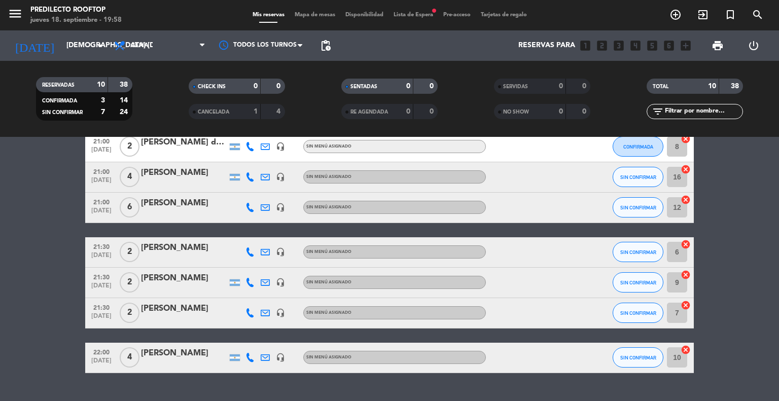
scroll to position [211, 0]
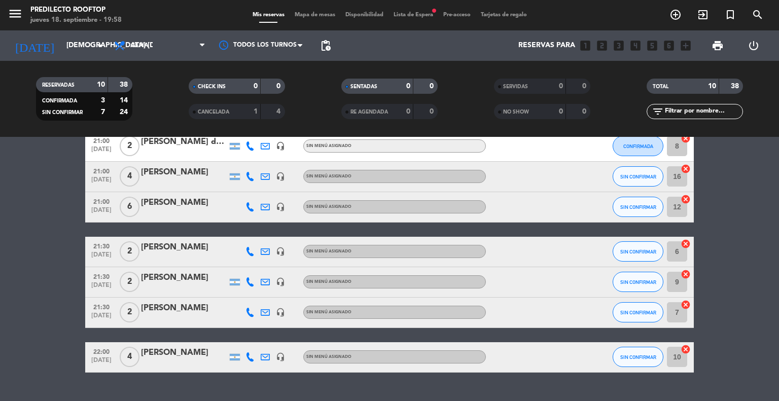
click at [171, 306] on div "[PERSON_NAME]" at bounding box center [184, 308] width 86 height 13
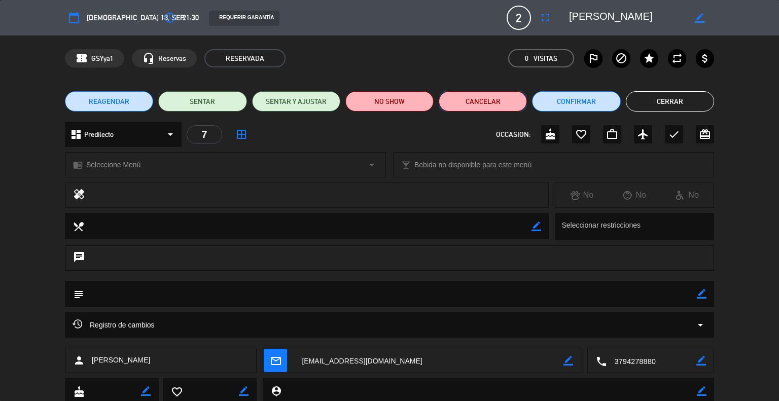
click at [463, 107] on button "Cancelar" at bounding box center [483, 101] width 88 height 20
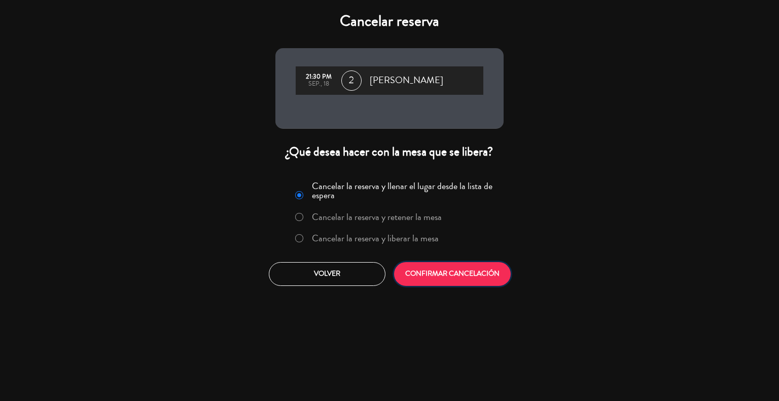
click at [451, 269] on button "CONFIRMAR CANCELACIÓN" at bounding box center [452, 274] width 117 height 24
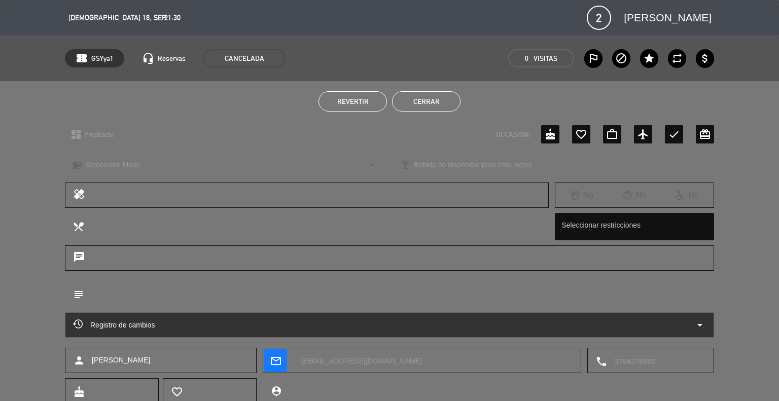
click at [440, 101] on button "Cerrar" at bounding box center [426, 101] width 69 height 20
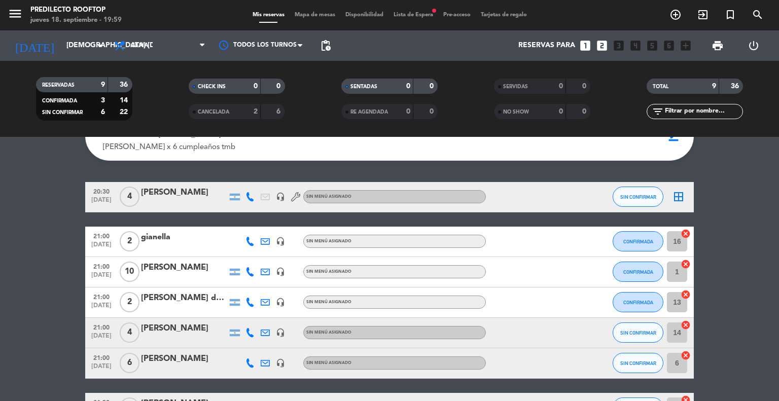
scroll to position [0, 0]
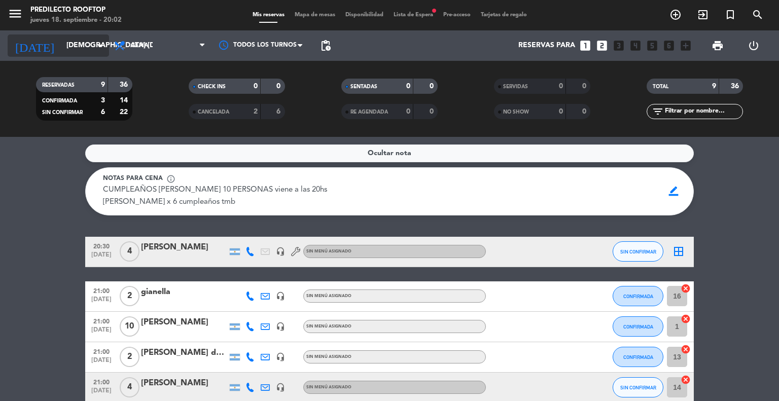
click at [101, 50] on icon "arrow_drop_down" at bounding box center [100, 46] width 12 height 12
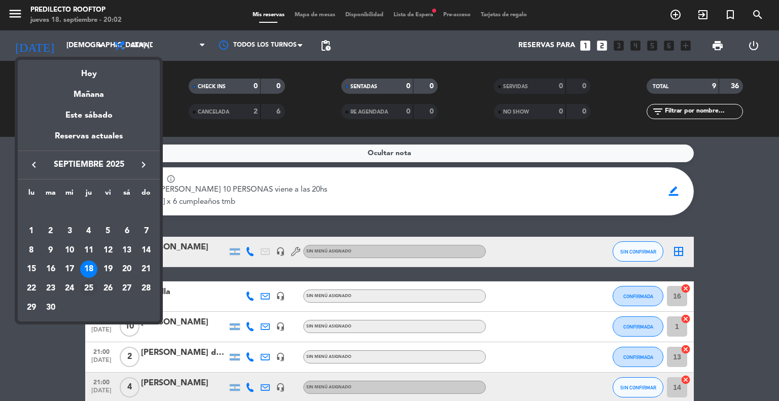
click at [89, 290] on div "25" at bounding box center [88, 288] width 17 height 17
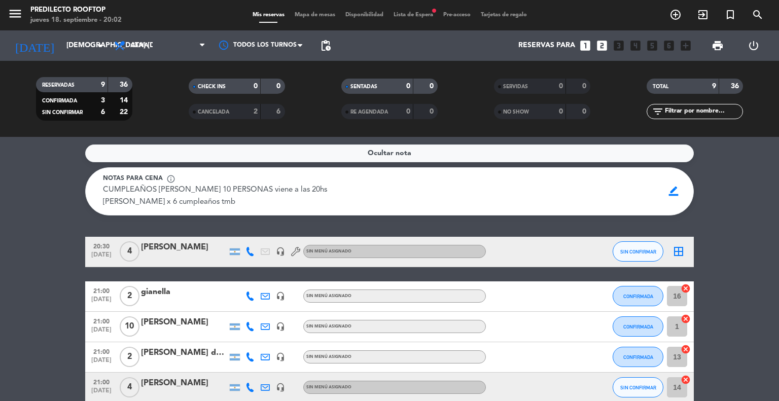
type input "[DEMOGRAPHIC_DATA] [DATE]"
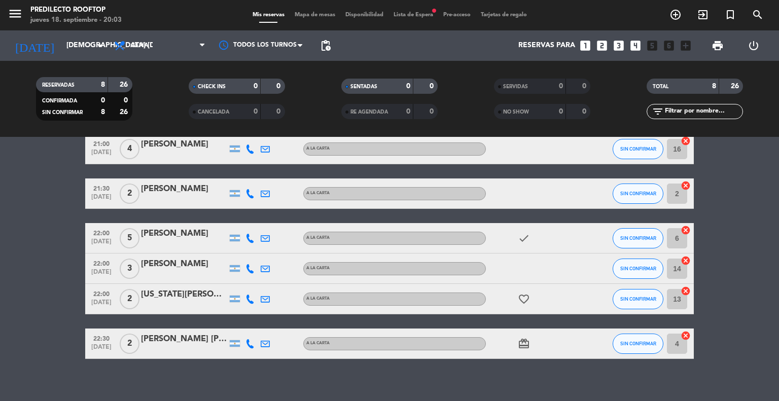
scroll to position [111, 0]
